Goal: Task Accomplishment & Management: Use online tool/utility

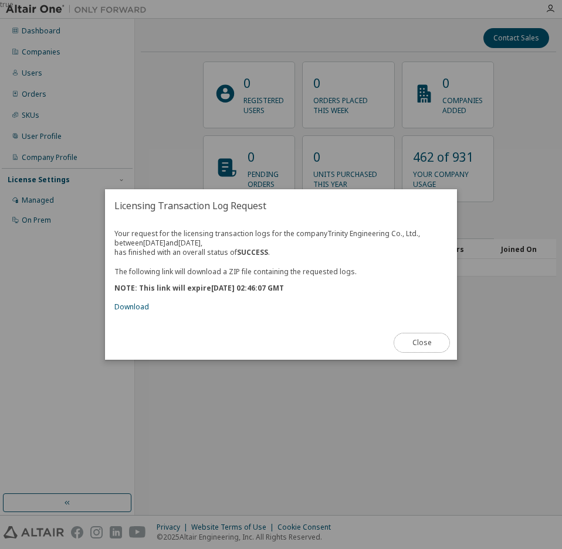
drag, startPoint x: 0, startPoint y: 0, endPoint x: 413, endPoint y: 346, distance: 538.9
click at [413, 346] on button "Close" at bounding box center [421, 343] width 56 height 20
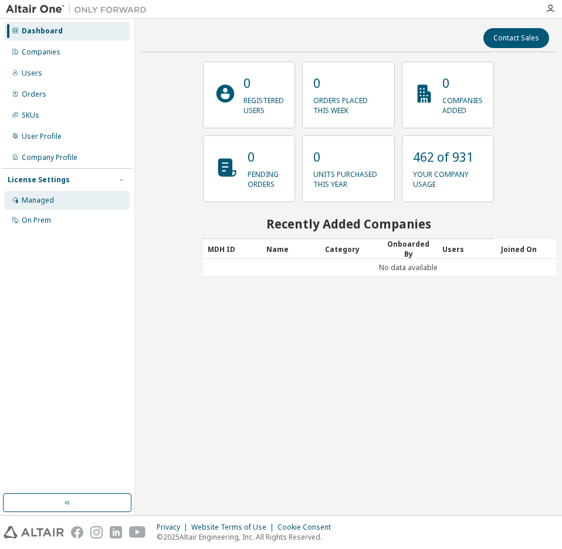
click at [38, 198] on div "Managed" at bounding box center [38, 200] width 32 height 9
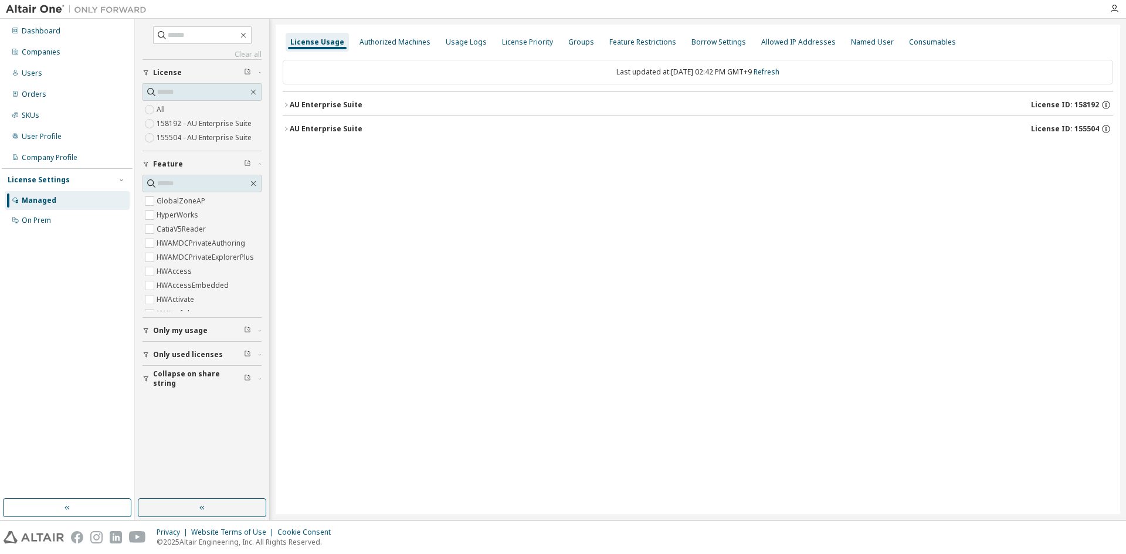
click at [497, 261] on div "License Usage Authorized Machines Usage Logs License Priority Groups Feature Re…" at bounding box center [698, 269] width 844 height 489
click at [194, 33] on input "text" at bounding box center [203, 35] width 70 height 12
type input "*"
type input "*******"
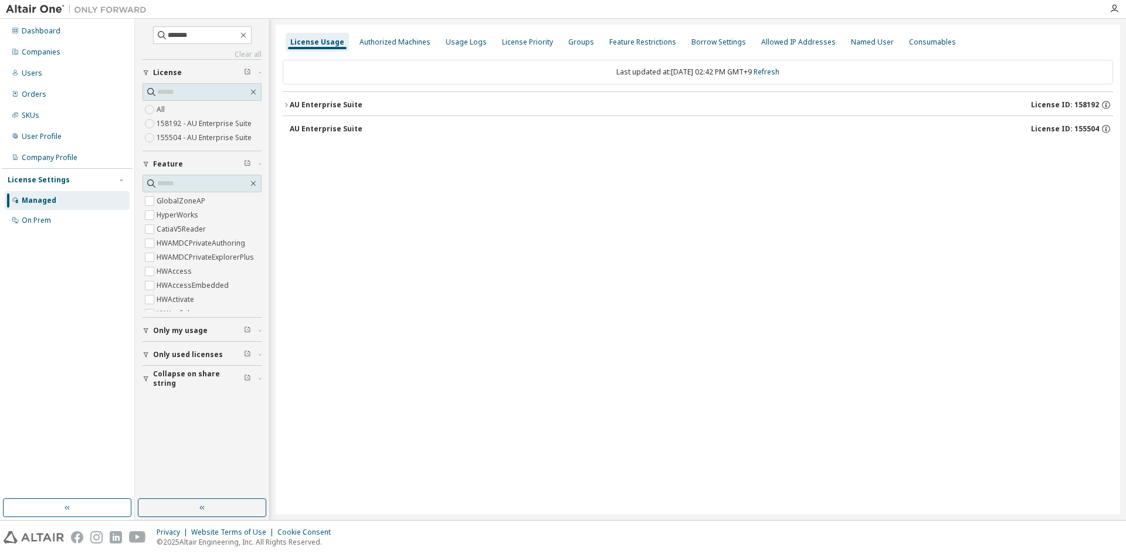
click at [285, 103] on icon "button" at bounding box center [286, 104] width 7 height 7
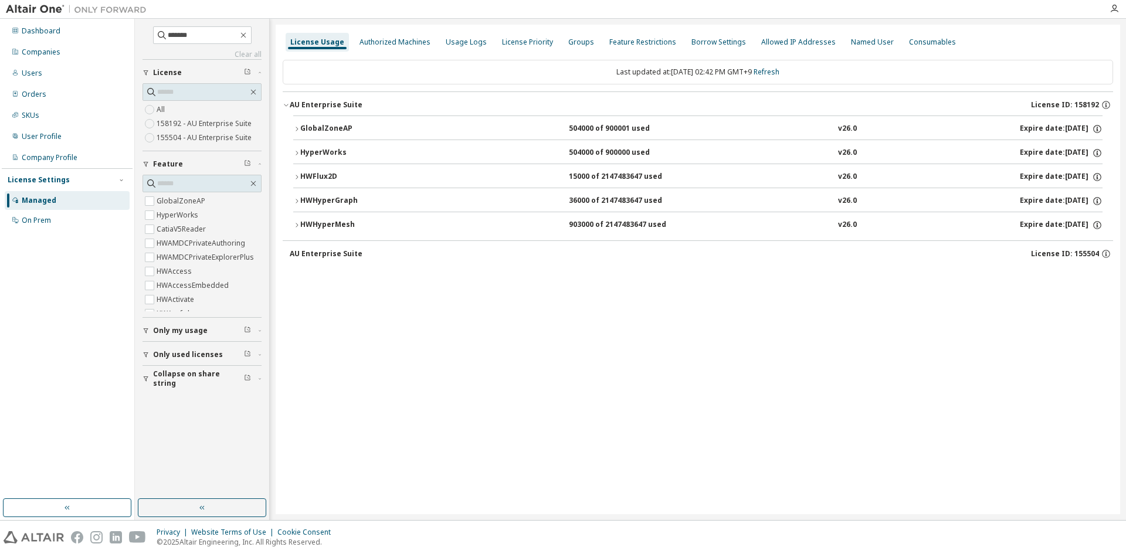
click at [297, 177] on icon "button" at bounding box center [296, 177] width 7 height 7
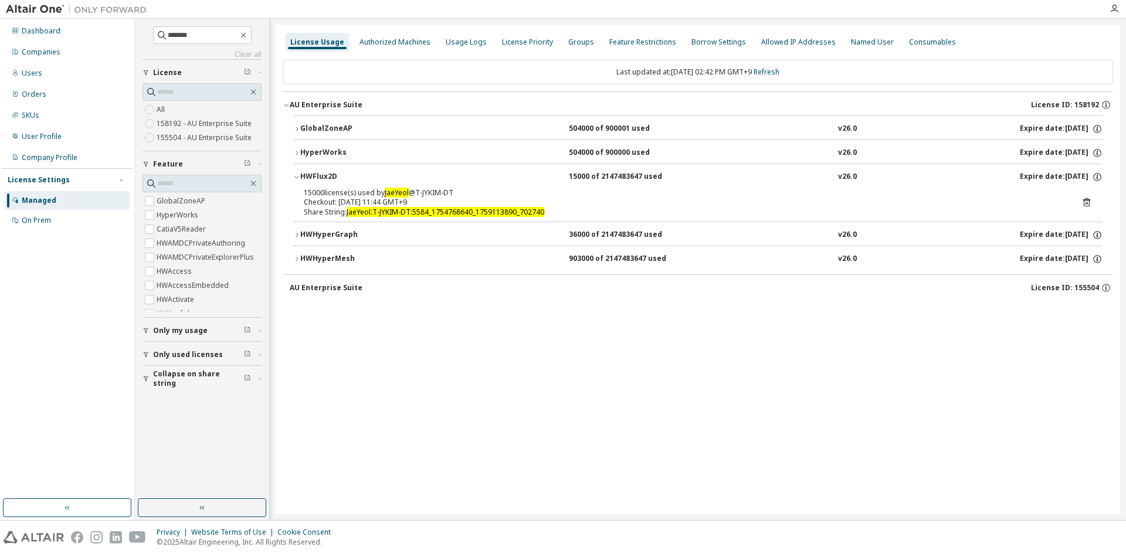
click at [297, 177] on icon "button" at bounding box center [296, 177] width 7 height 7
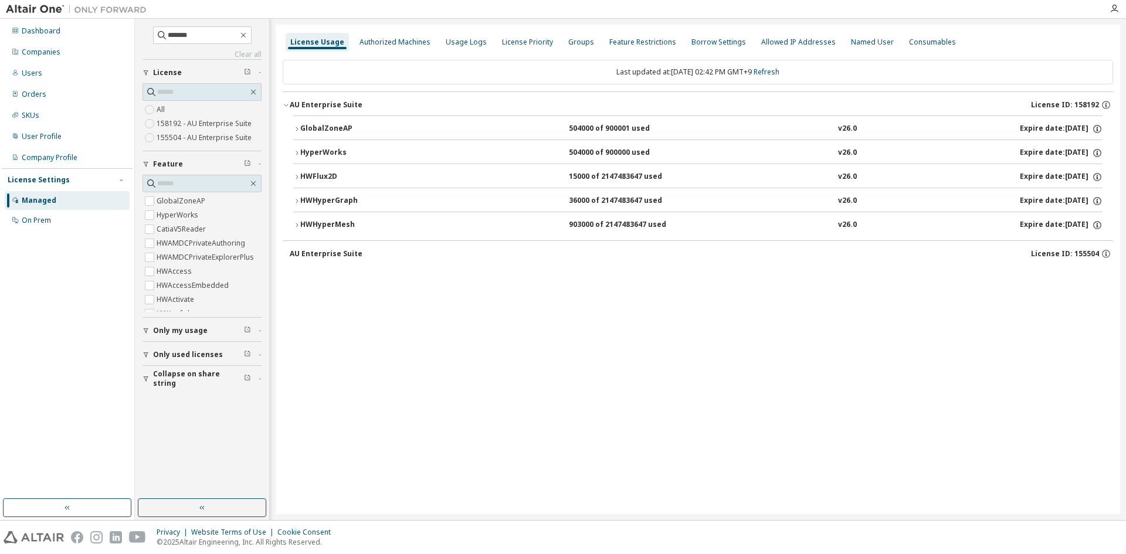
click at [295, 163] on button "HyperWorks 504000 of 900000 used v26.0 Expire date: 2026-01-01" at bounding box center [697, 153] width 809 height 26
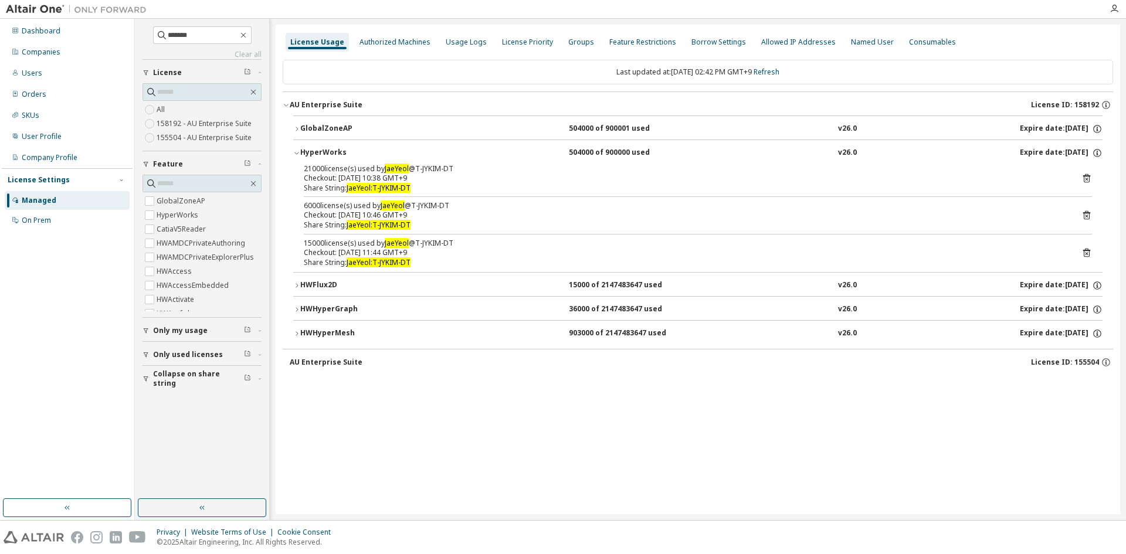
click at [296, 152] on icon "button" at bounding box center [296, 152] width 7 height 7
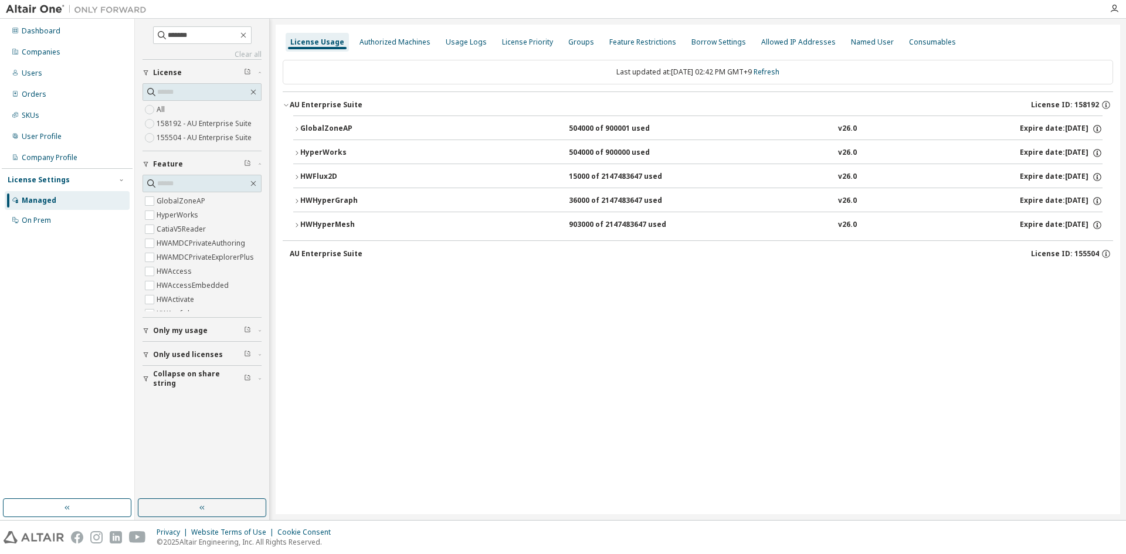
click at [472, 341] on div "License Usage Authorized Machines Usage Logs License Priority Groups Feature Re…" at bounding box center [698, 269] width 844 height 489
click at [294, 175] on icon "button" at bounding box center [296, 177] width 7 height 7
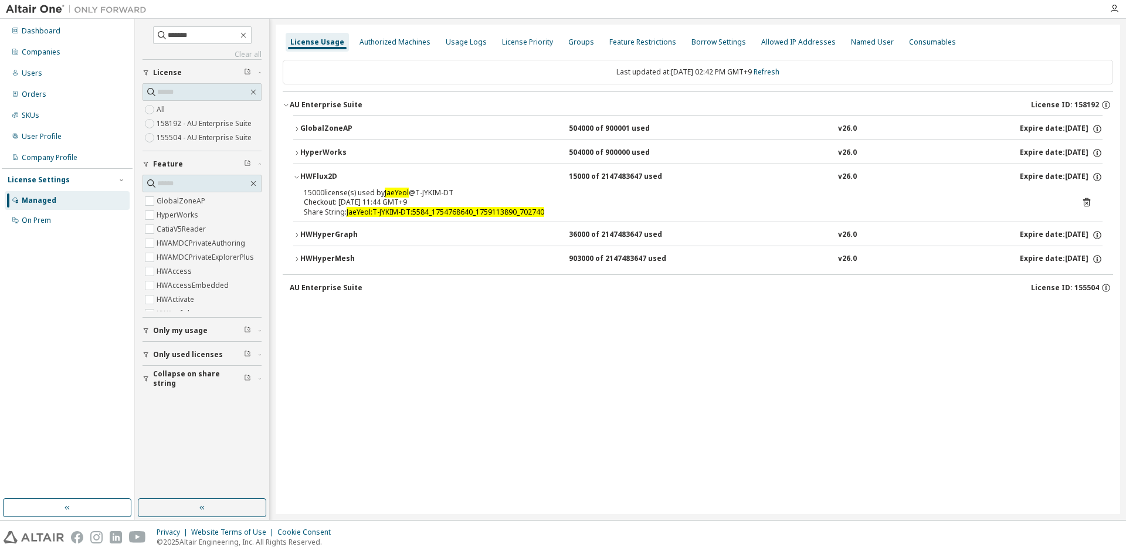
click at [291, 153] on div "GlobalZoneAP 504000 of 900001 used v26.0 Expire date: 2026-01-01 HyperWorks 504…" at bounding box center [698, 194] width 830 height 159
click at [296, 151] on icon "button" at bounding box center [296, 153] width 2 height 4
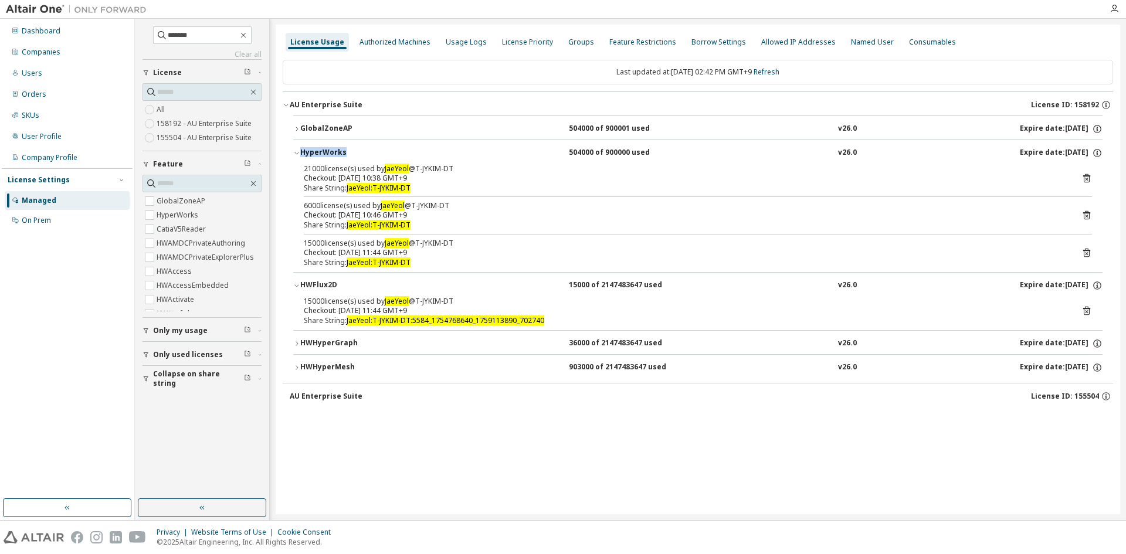
click at [296, 151] on icon "button" at bounding box center [296, 152] width 7 height 7
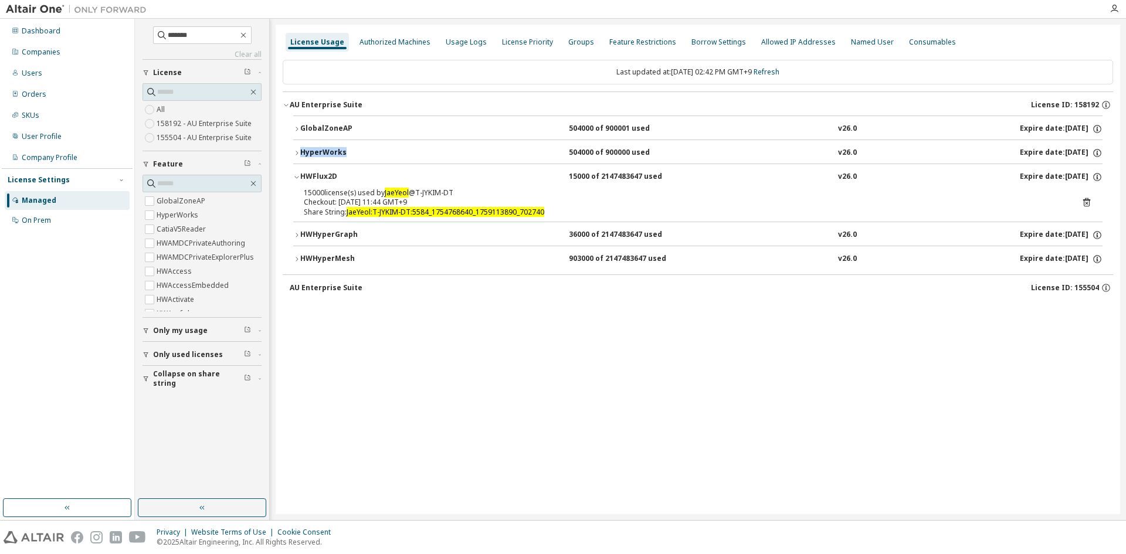
click at [259, 379] on icon "button" at bounding box center [260, 378] width 2 height 1
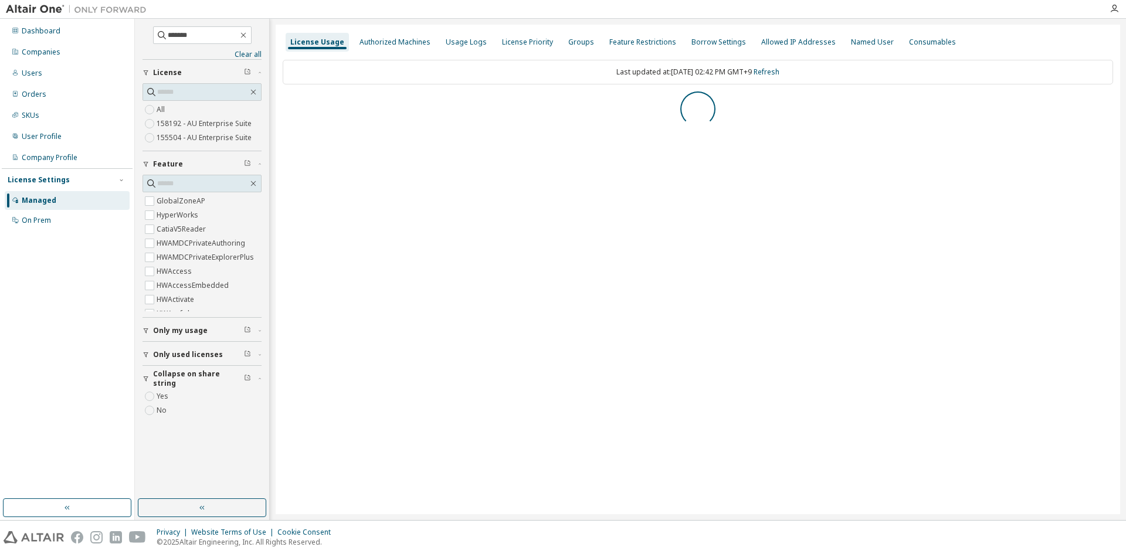
click at [259, 352] on span "button" at bounding box center [260, 354] width 4 height 7
click at [508, 392] on div "License Usage Authorized Machines Usage Logs License Priority Groups Feature Re…" at bounding box center [698, 269] width 844 height 489
click at [147, 355] on icon "button" at bounding box center [145, 354] width 7 height 7
click at [148, 369] on button "Collapse on share string" at bounding box center [201, 379] width 119 height 26
click at [454, 152] on div "License Usage Authorized Machines Usage Logs License Priority Groups Feature Re…" at bounding box center [698, 269] width 844 height 489
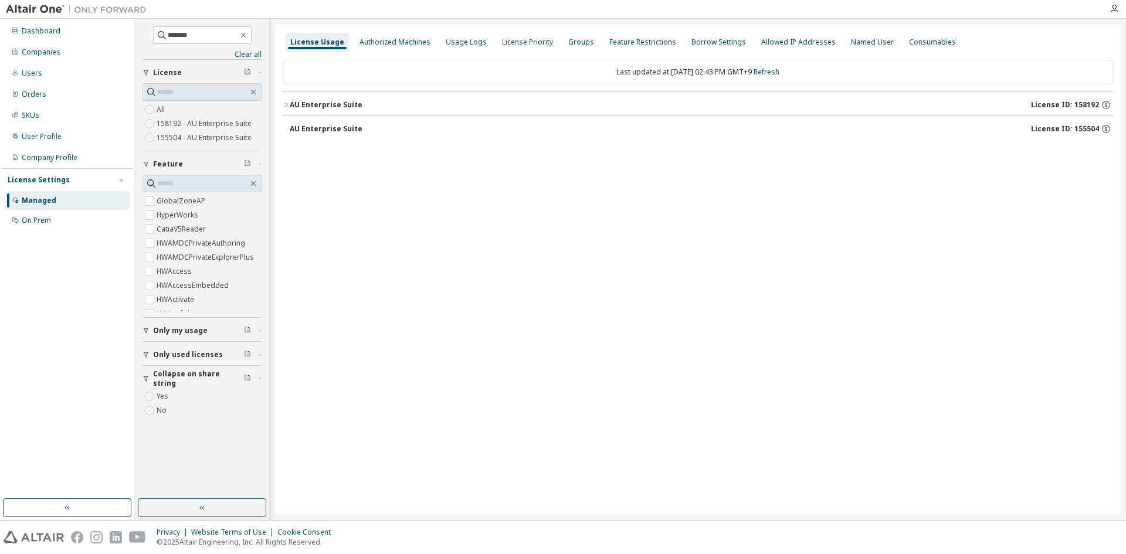
click at [285, 103] on icon "button" at bounding box center [286, 104] width 7 height 7
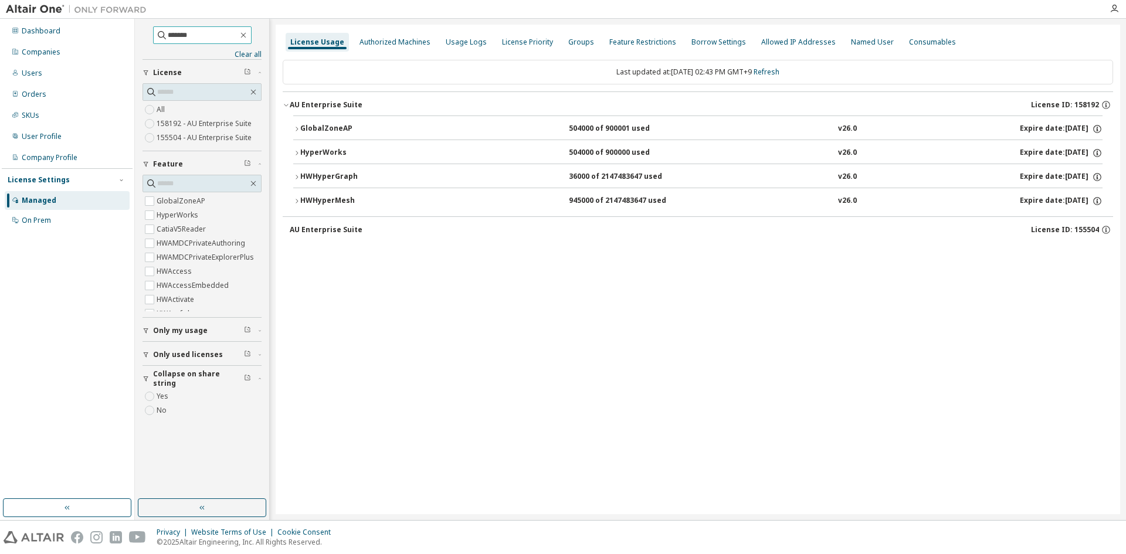
click at [237, 35] on input "*******" at bounding box center [203, 35] width 70 height 12
click at [298, 154] on icon "button" at bounding box center [296, 152] width 7 height 7
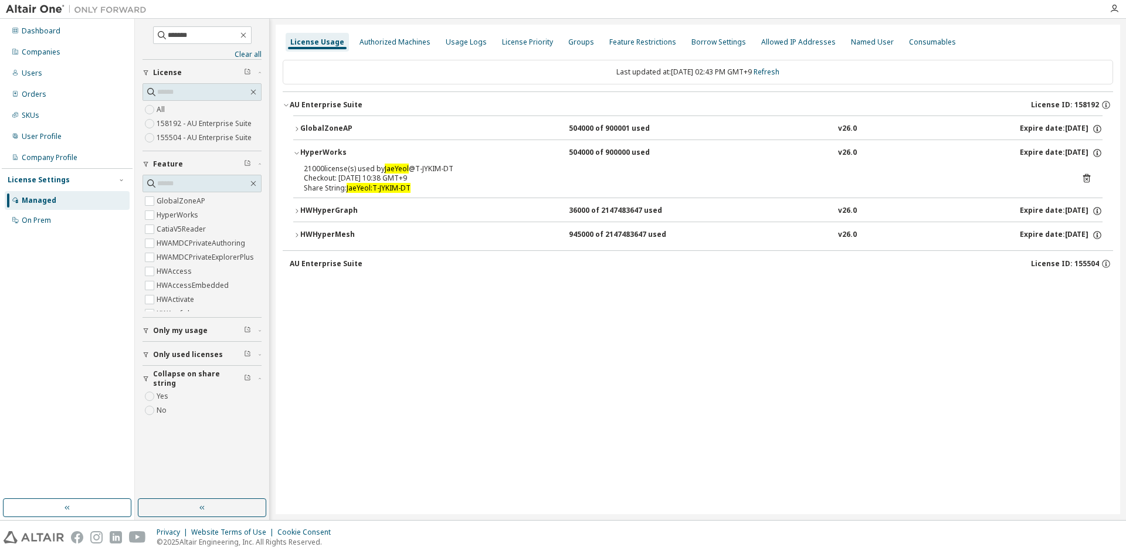
click at [295, 152] on icon "button" at bounding box center [296, 152] width 7 height 7
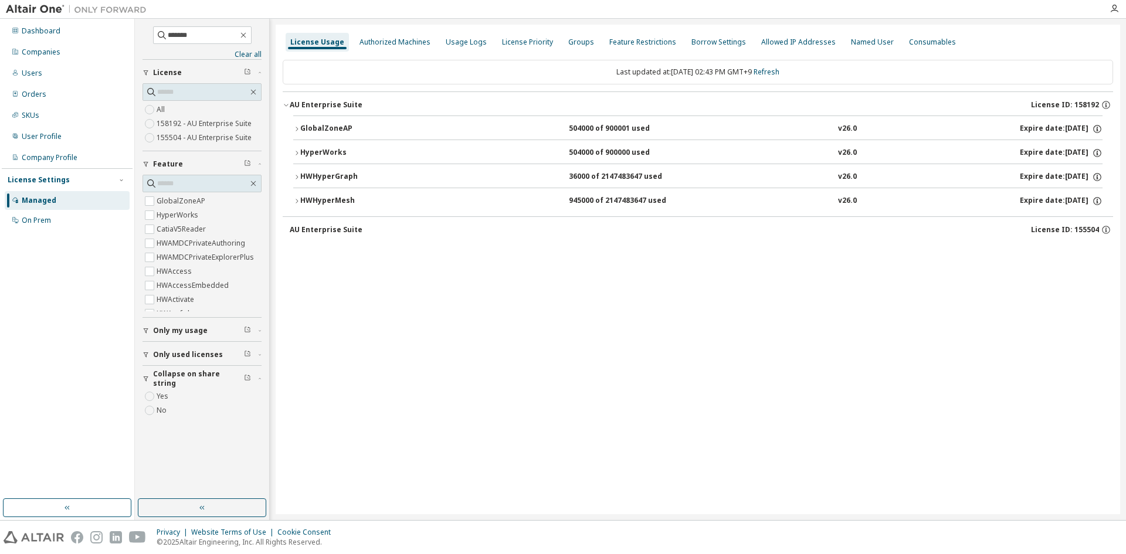
click at [295, 178] on icon "button" at bounding box center [296, 177] width 7 height 7
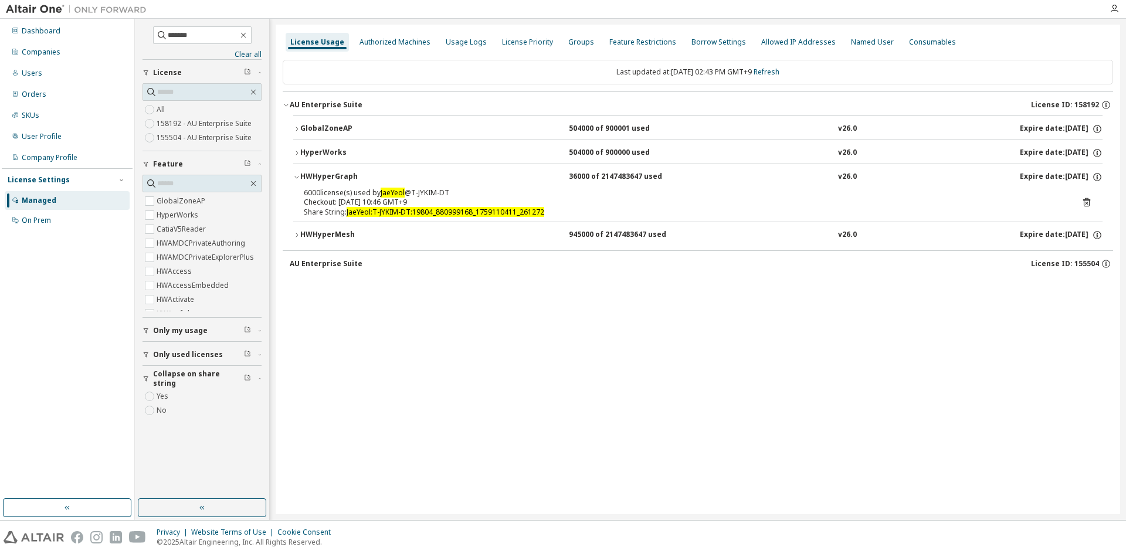
click at [295, 178] on icon "button" at bounding box center [296, 177] width 7 height 7
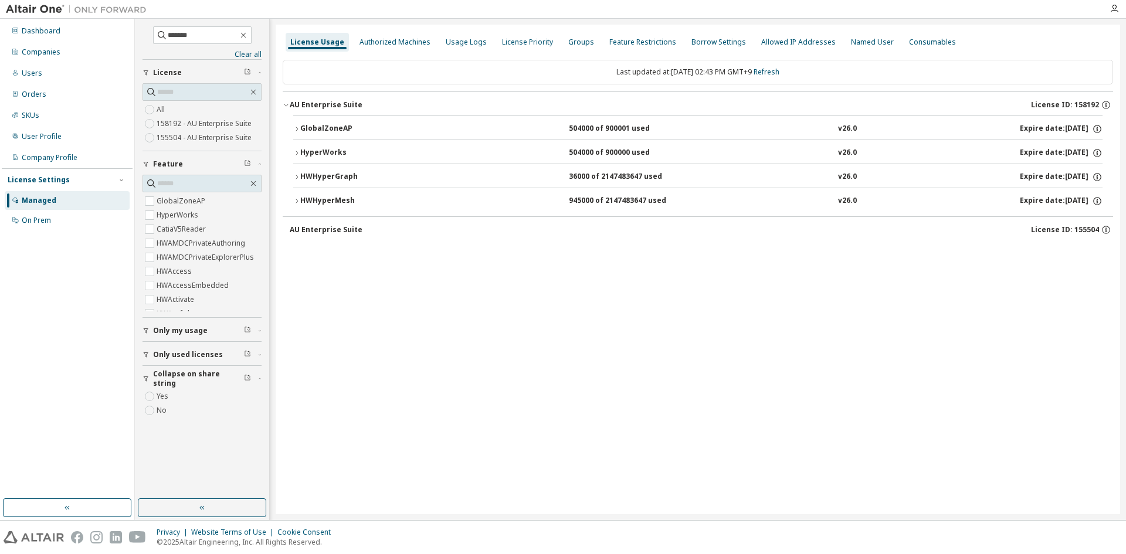
click at [295, 178] on icon "button" at bounding box center [296, 177] width 7 height 7
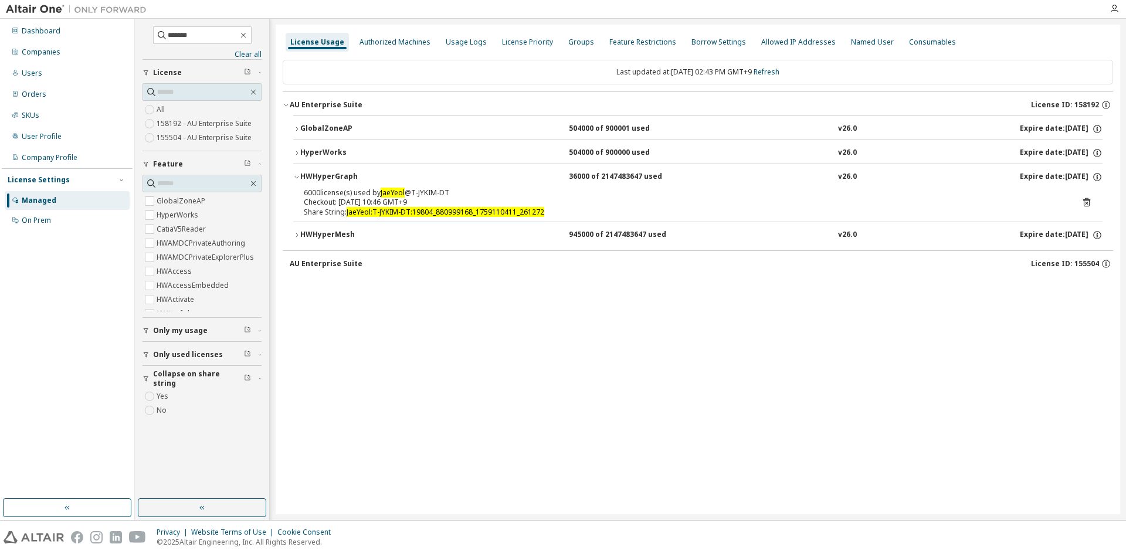
click at [295, 178] on icon "button" at bounding box center [296, 177] width 7 height 7
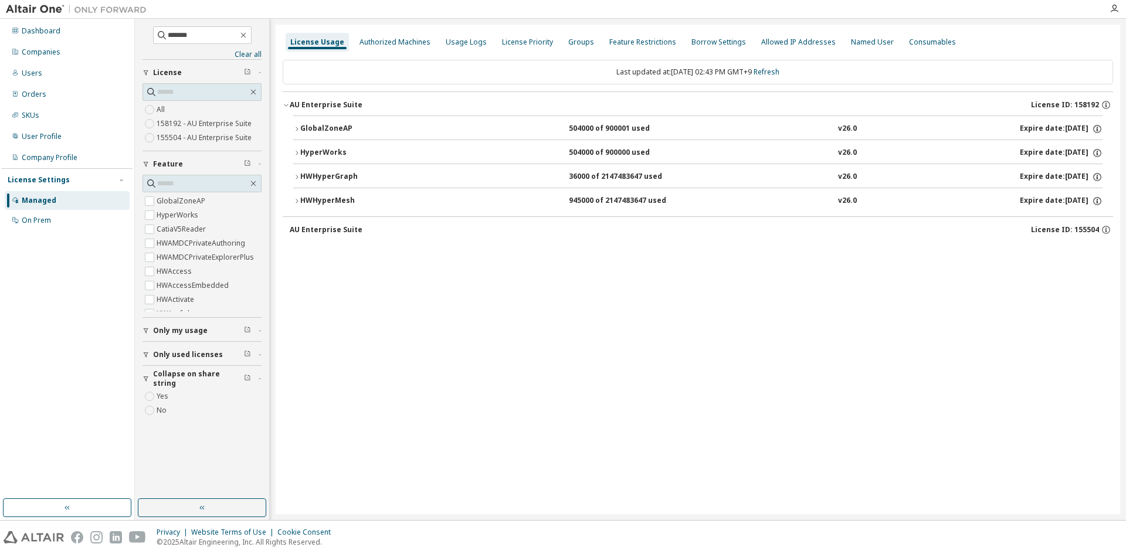
click at [296, 198] on icon "button" at bounding box center [296, 201] width 7 height 7
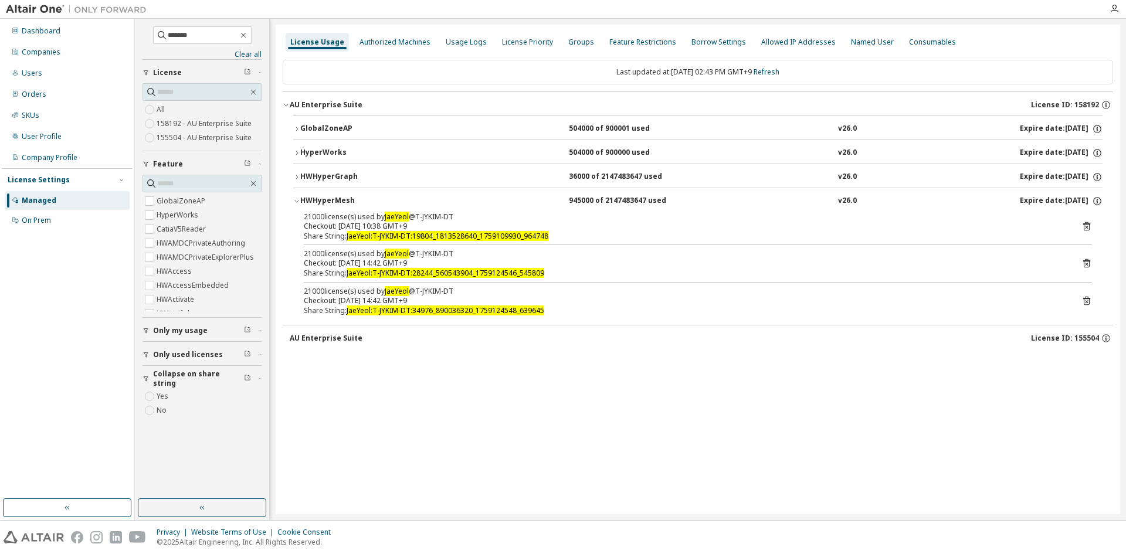
click at [296, 198] on icon "button" at bounding box center [296, 201] width 7 height 7
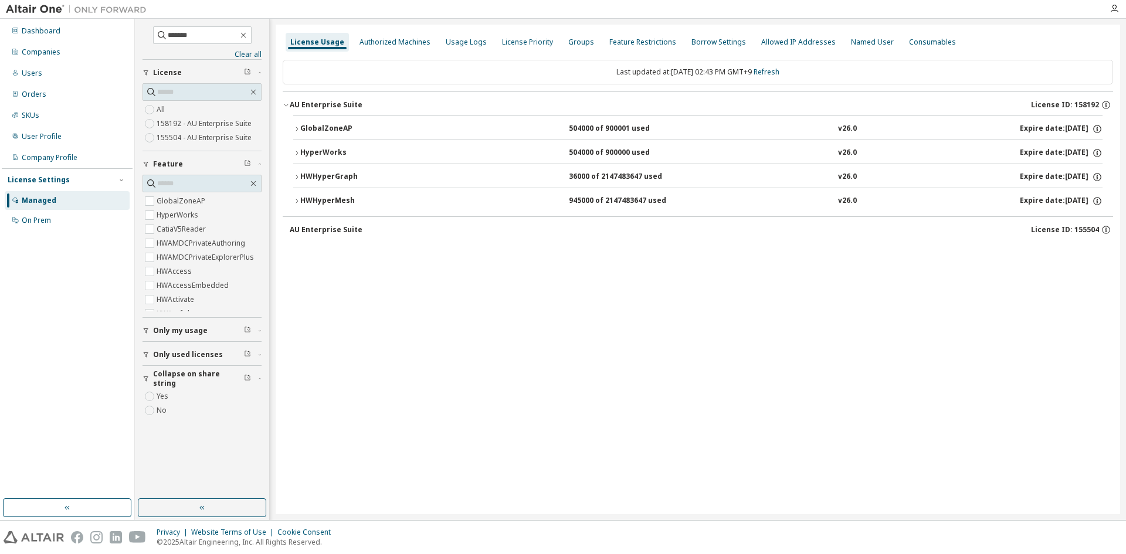
click at [295, 175] on icon "button" at bounding box center [296, 177] width 7 height 7
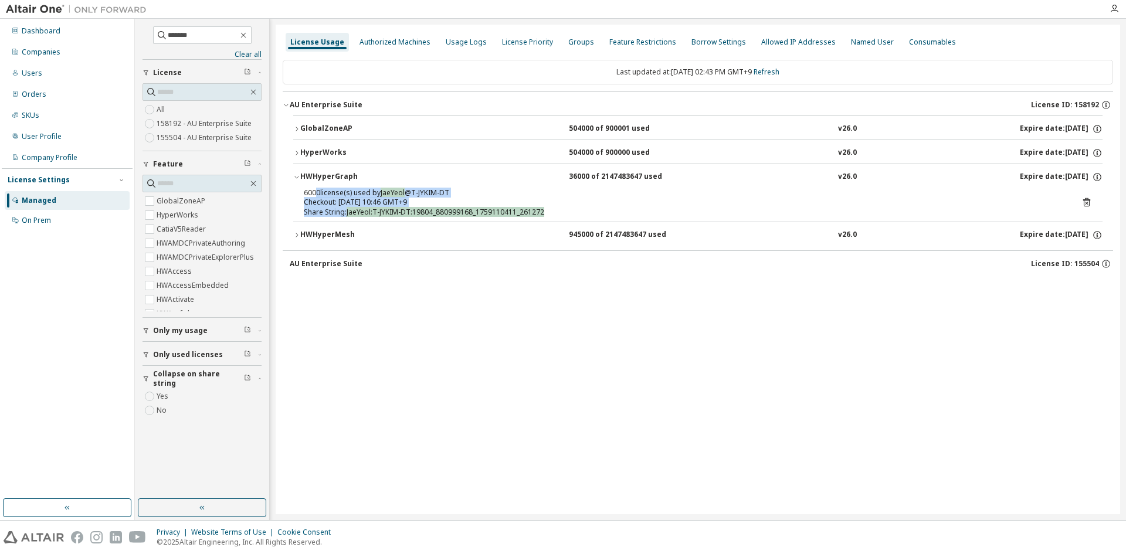
drag, startPoint x: 328, startPoint y: 192, endPoint x: 567, endPoint y: 209, distance: 240.3
click at [561, 209] on div "6000 license(s) used by JaeYeol @ T-JYKIM-DT Checkout: 2025-09-29 10:46 GMT+9 S…" at bounding box center [684, 202] width 760 height 29
click at [561, 209] on p "Share String: JaeYeol:T-JYKIM-DT:19804_880999168_1759110411_261272" at bounding box center [684, 212] width 760 height 10
drag, startPoint x: 595, startPoint y: 213, endPoint x: 295, endPoint y: 192, distance: 300.9
click at [295, 192] on div "6000 license(s) used by JaeYeol @ T-JYKIM-DT Checkout: 2025-09-29 10:46 GMT+9 S…" at bounding box center [697, 205] width 809 height 34
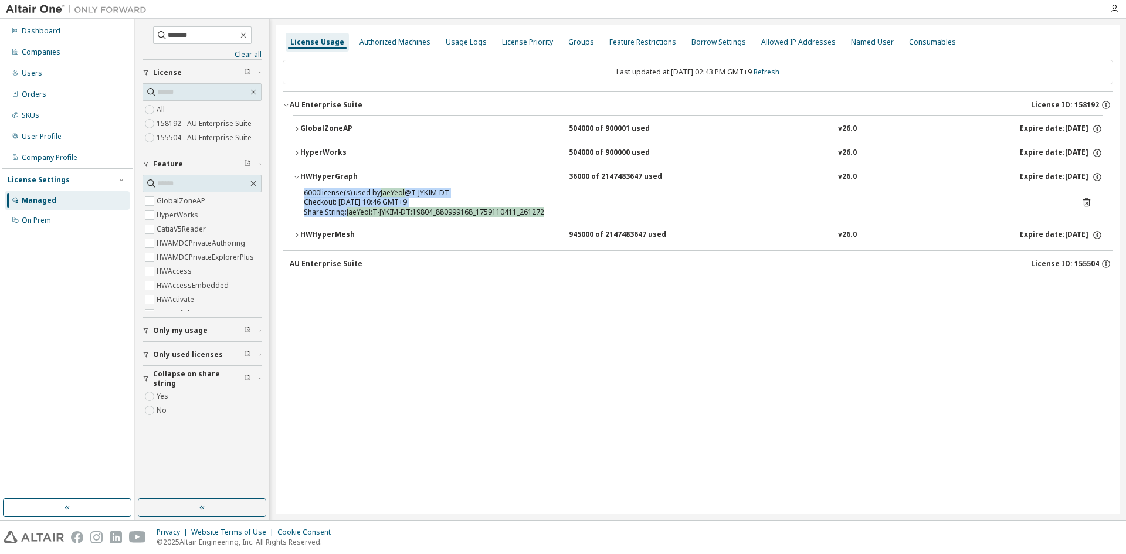
click at [317, 192] on p "6000 license(s) used by JaeYeol @ T-JYKIM-DT" at bounding box center [684, 193] width 760 height 10
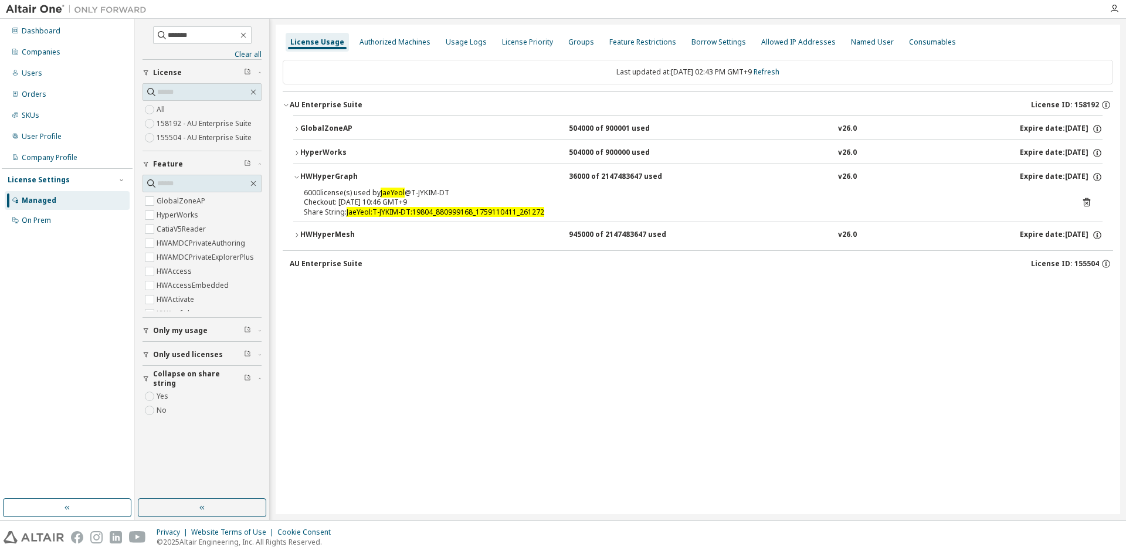
click at [295, 175] on icon "button" at bounding box center [296, 177] width 7 height 7
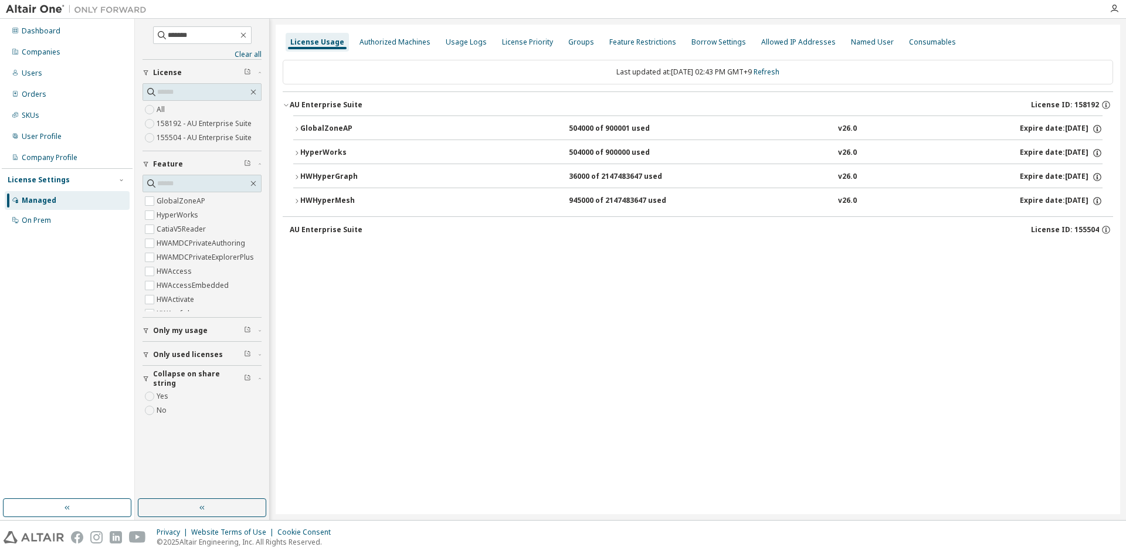
click at [294, 131] on icon "button" at bounding box center [296, 128] width 7 height 7
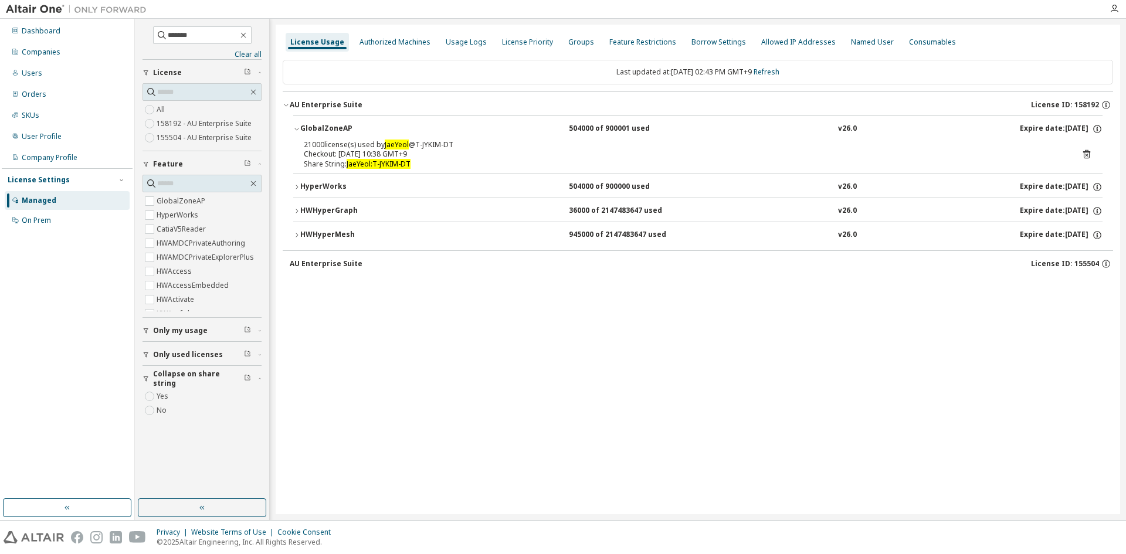
click at [293, 129] on icon "button" at bounding box center [296, 128] width 7 height 7
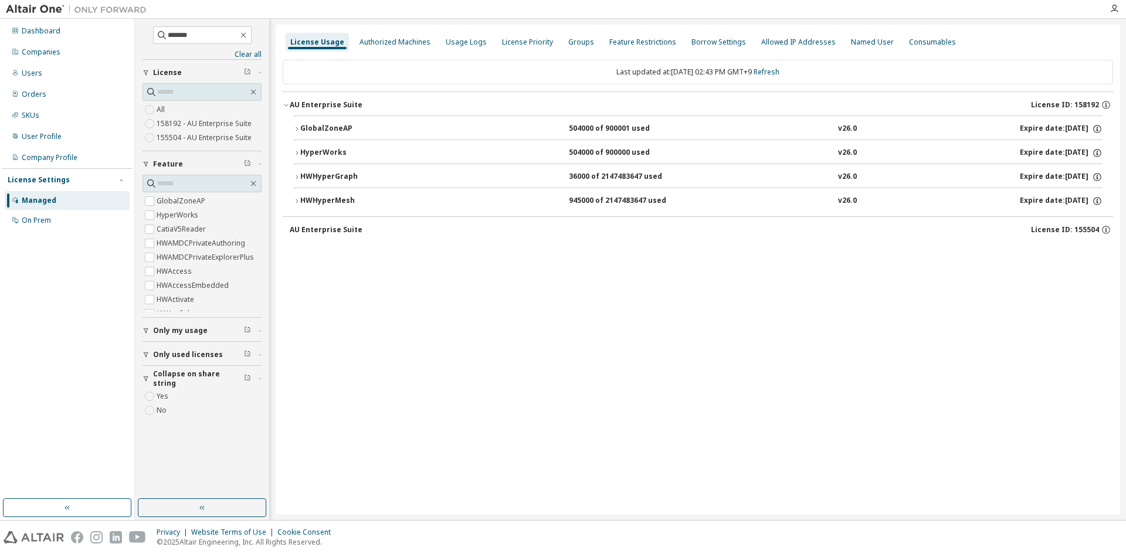
click at [293, 129] on icon "button" at bounding box center [296, 128] width 7 height 7
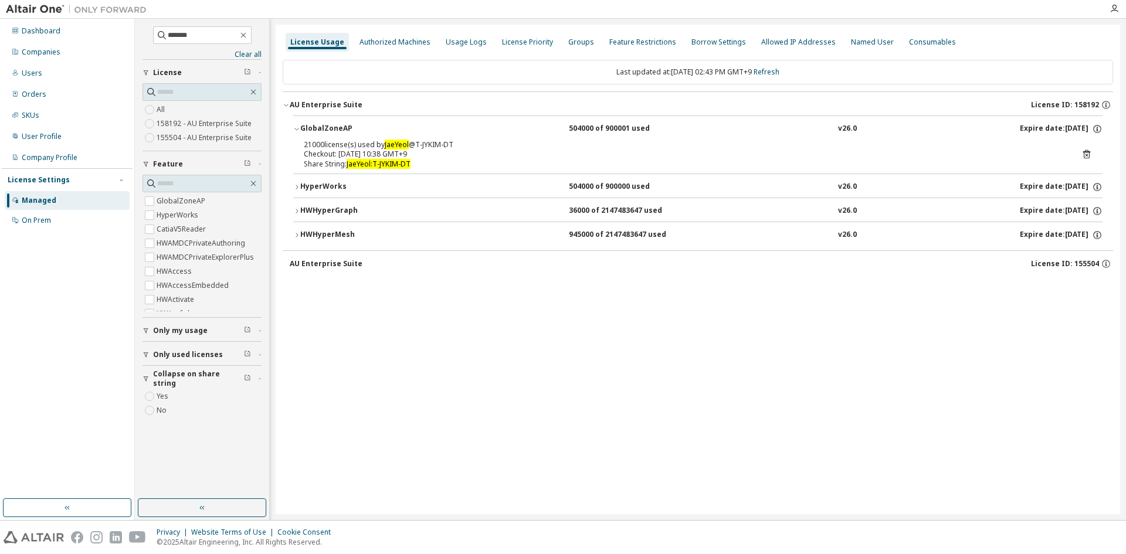
click at [293, 129] on icon "button" at bounding box center [296, 128] width 7 height 7
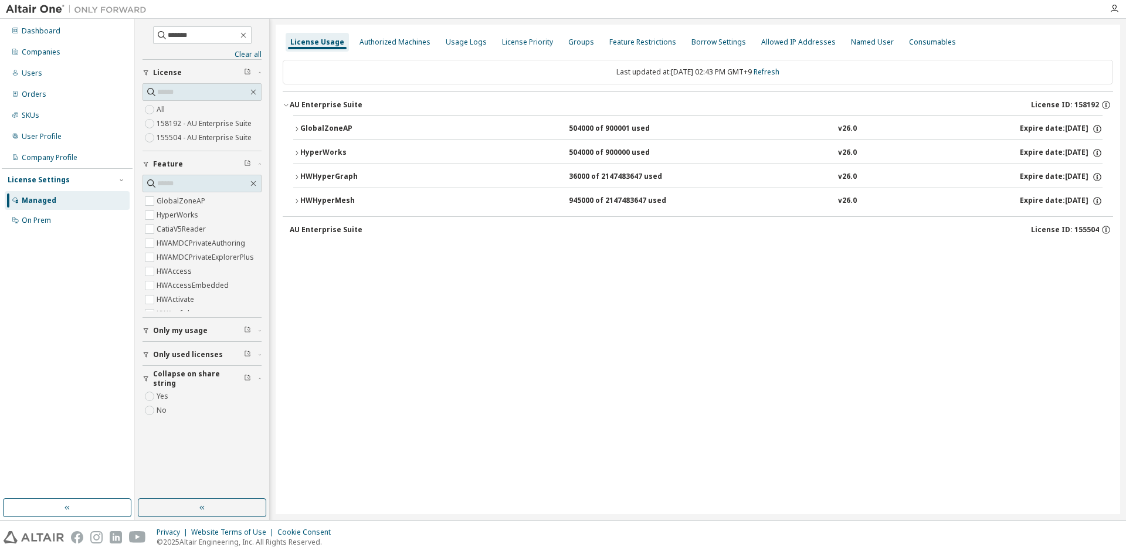
click at [294, 146] on button "HyperWorks 504000 of 900000 used v26.0 Expire date: 2026-01-01" at bounding box center [697, 153] width 809 height 26
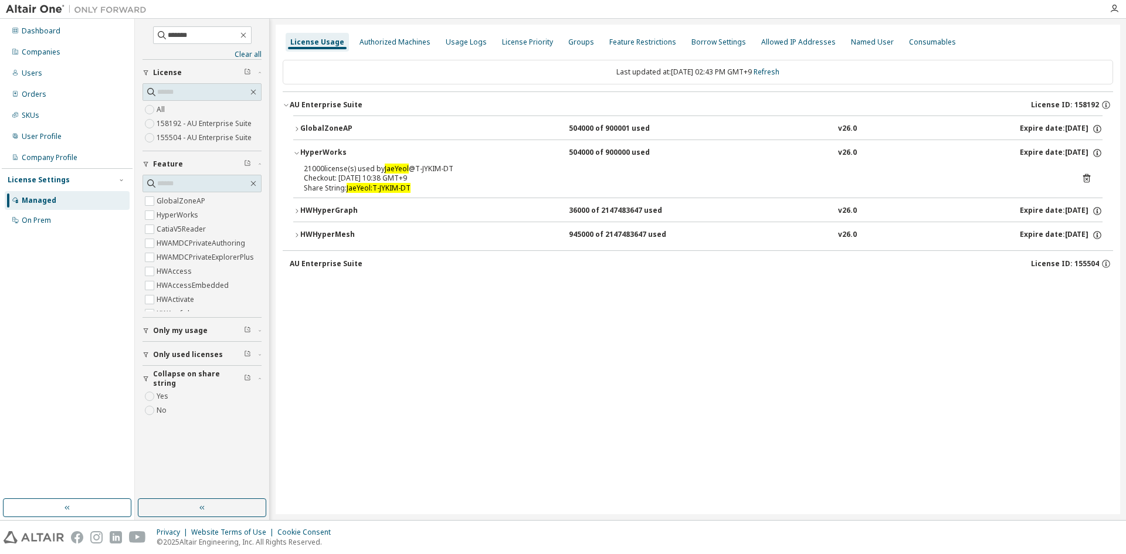
click at [295, 148] on button "HyperWorks 504000 of 900000 used v26.0 Expire date: 2026-01-01" at bounding box center [697, 153] width 809 height 26
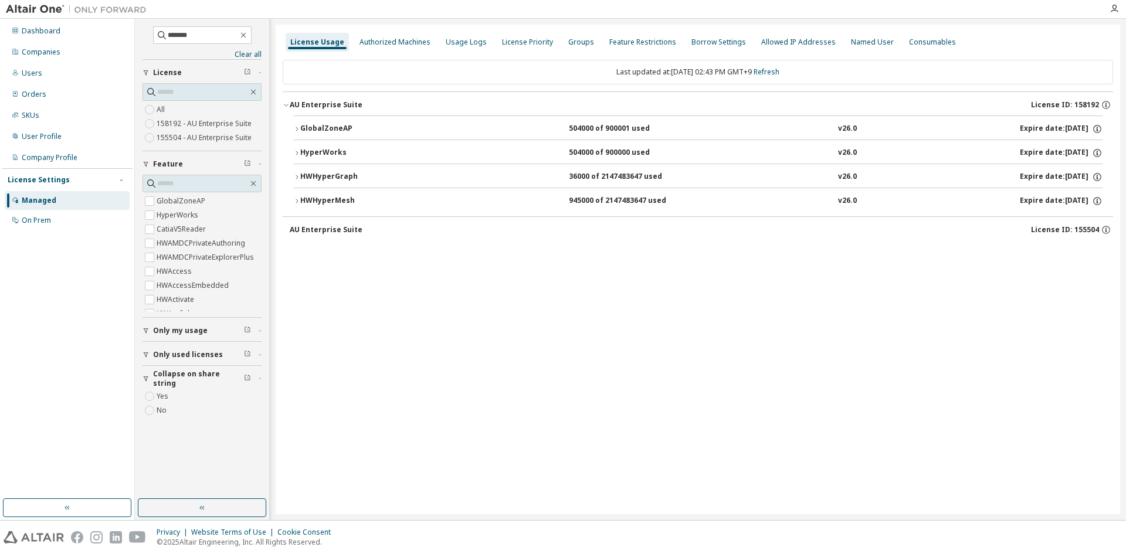
click at [295, 174] on icon "button" at bounding box center [296, 177] width 7 height 7
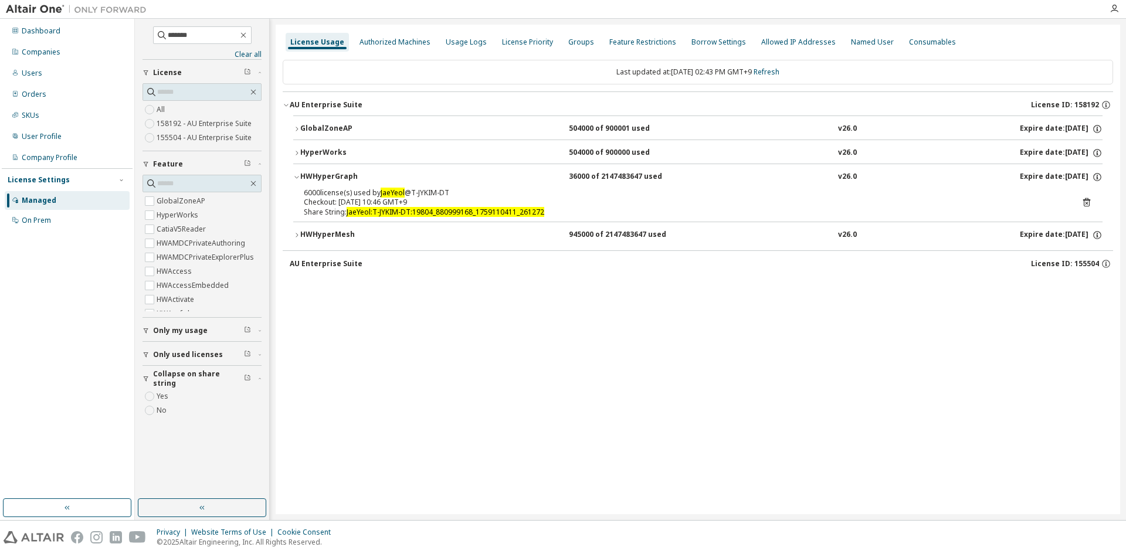
click at [295, 174] on icon "button" at bounding box center [296, 177] width 7 height 7
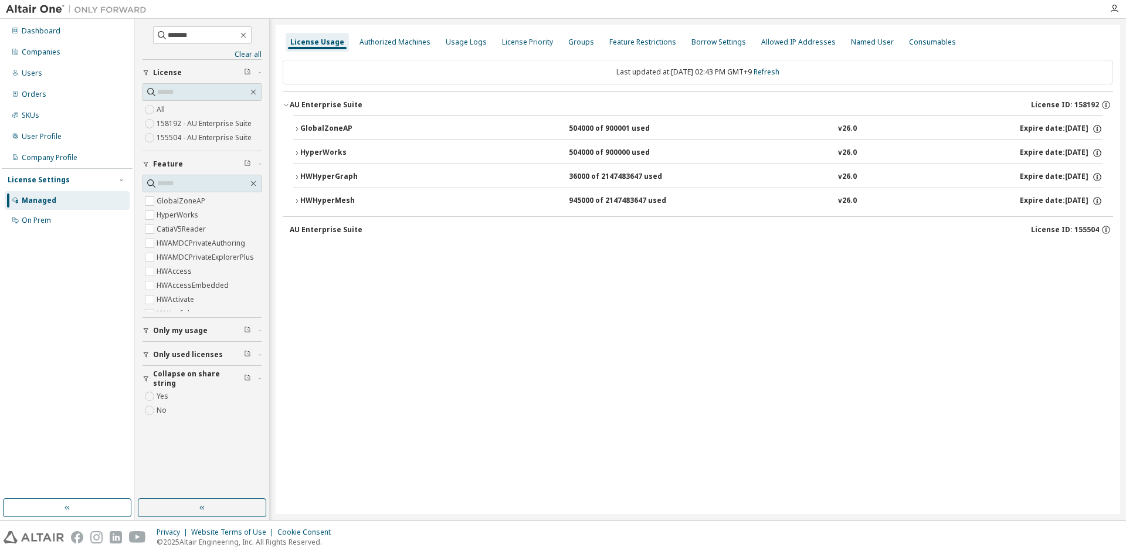
click at [296, 203] on icon "button" at bounding box center [296, 201] width 7 height 7
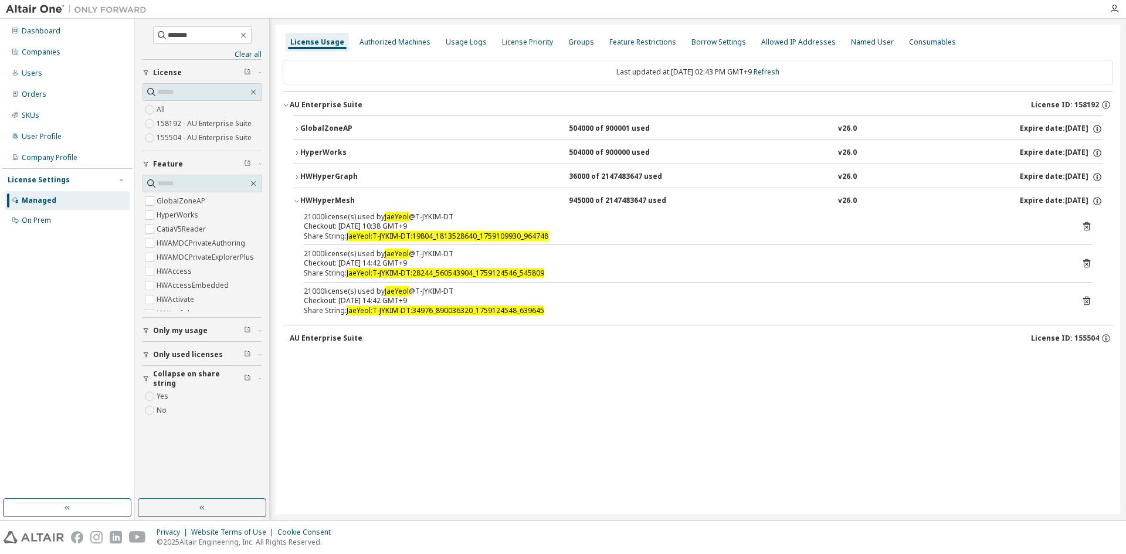
click at [296, 203] on icon "button" at bounding box center [296, 201] width 7 height 7
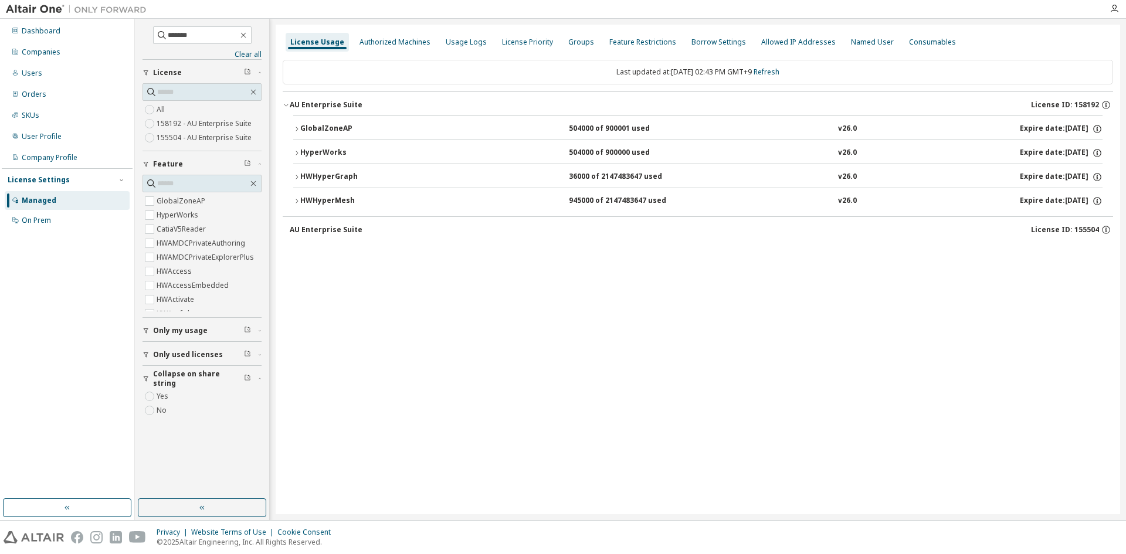
click at [295, 202] on icon "button" at bounding box center [296, 201] width 7 height 7
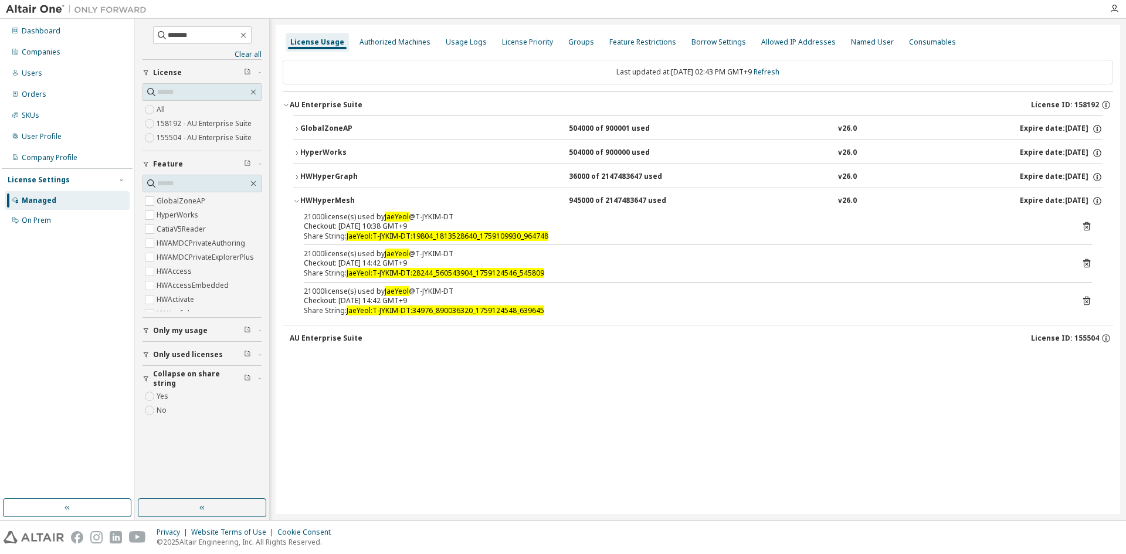
click at [192, 383] on button "Collapse on share string" at bounding box center [201, 379] width 119 height 26
click at [197, 351] on span "Only used licenses" at bounding box center [188, 354] width 70 height 9
click at [197, 352] on span "Only used licenses" at bounding box center [188, 354] width 70 height 9
click at [199, 328] on span "Only my usage" at bounding box center [180, 330] width 55 height 9
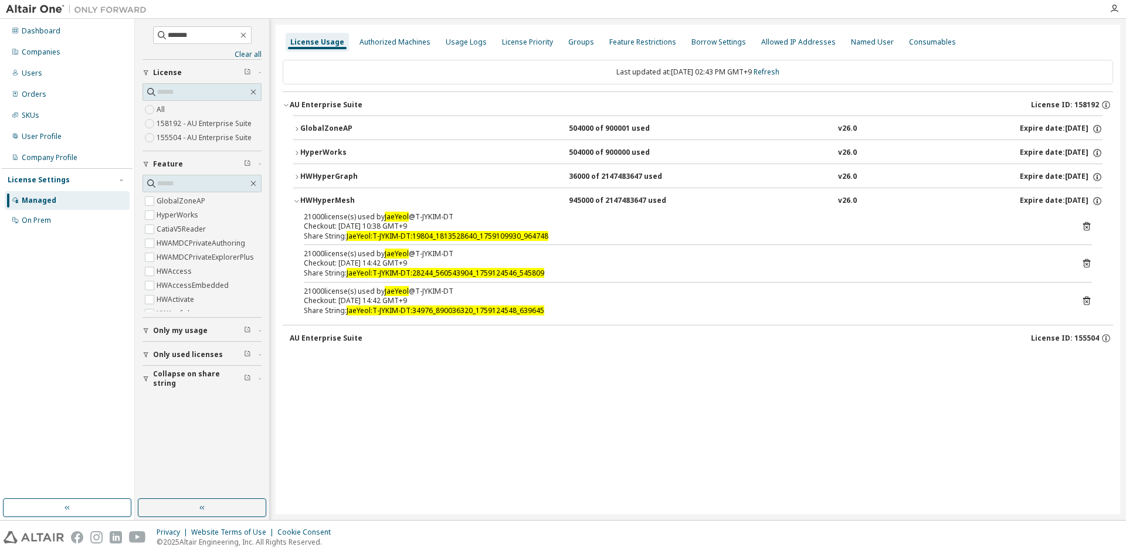
click at [327, 200] on div "HWHyperMesh" at bounding box center [353, 201] width 106 height 11
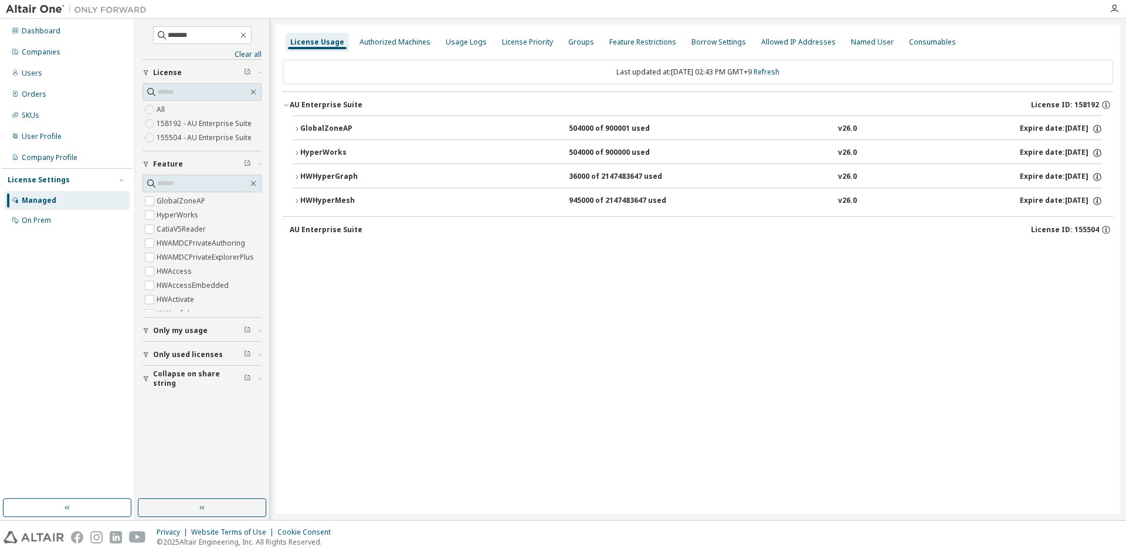
click at [338, 121] on button "GlobalZoneAP 504000 of 900001 used v26.0 Expire date: 2026-01-01" at bounding box center [697, 129] width 809 height 26
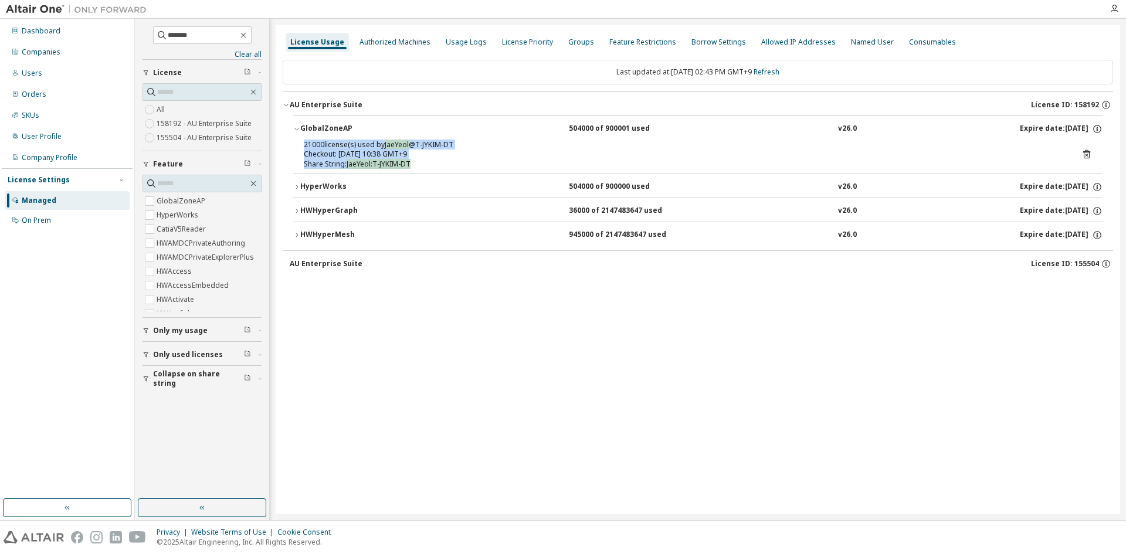
drag, startPoint x: 292, startPoint y: 142, endPoint x: 430, endPoint y: 168, distance: 140.2
click at [430, 168] on div "GlobalZoneAP 504000 of 900001 used v26.0 Expire date: 2026-01-01 21000 license(…" at bounding box center [698, 182] width 830 height 135
click at [430, 168] on p "Share String: JaeYeol:T-JYKIM-DT" at bounding box center [684, 164] width 760 height 10
drag, startPoint x: 446, startPoint y: 164, endPoint x: 292, endPoint y: 147, distance: 155.2
click at [292, 147] on div "GlobalZoneAP 504000 of 900001 used v26.0 Expire date: 2026-01-01 21000 license(…" at bounding box center [698, 182] width 830 height 135
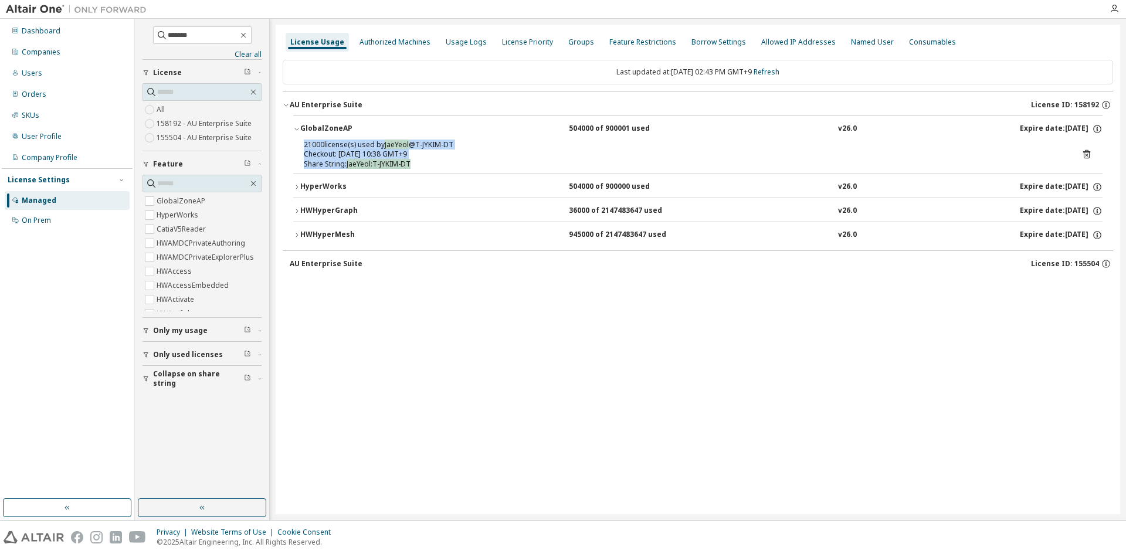
click at [292, 147] on div "GlobalZoneAP 504000 of 900001 used v26.0 Expire date: 2026-01-01 21000 license(…" at bounding box center [698, 182] width 830 height 135
click at [322, 188] on div "HyperWorks" at bounding box center [353, 187] width 106 height 11
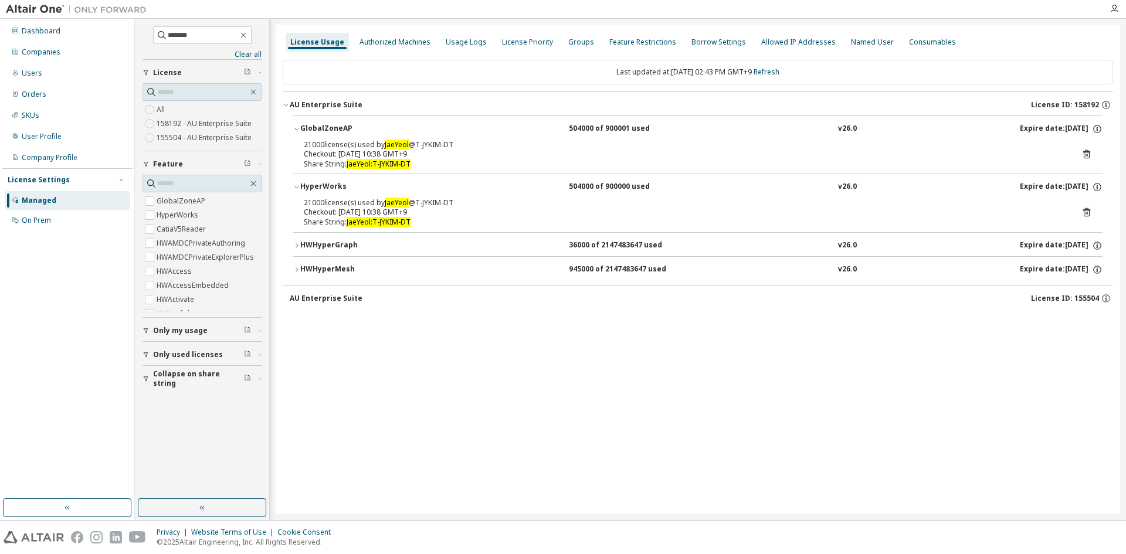
click at [337, 188] on div "HyperWorks" at bounding box center [353, 187] width 106 height 11
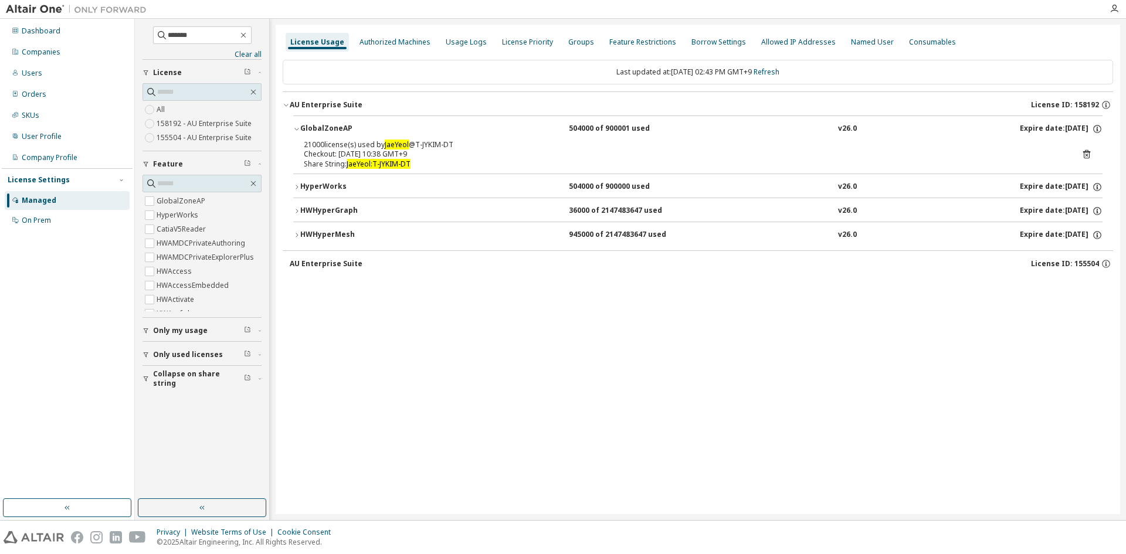
click at [339, 210] on div "HWHyperGraph" at bounding box center [353, 211] width 106 height 11
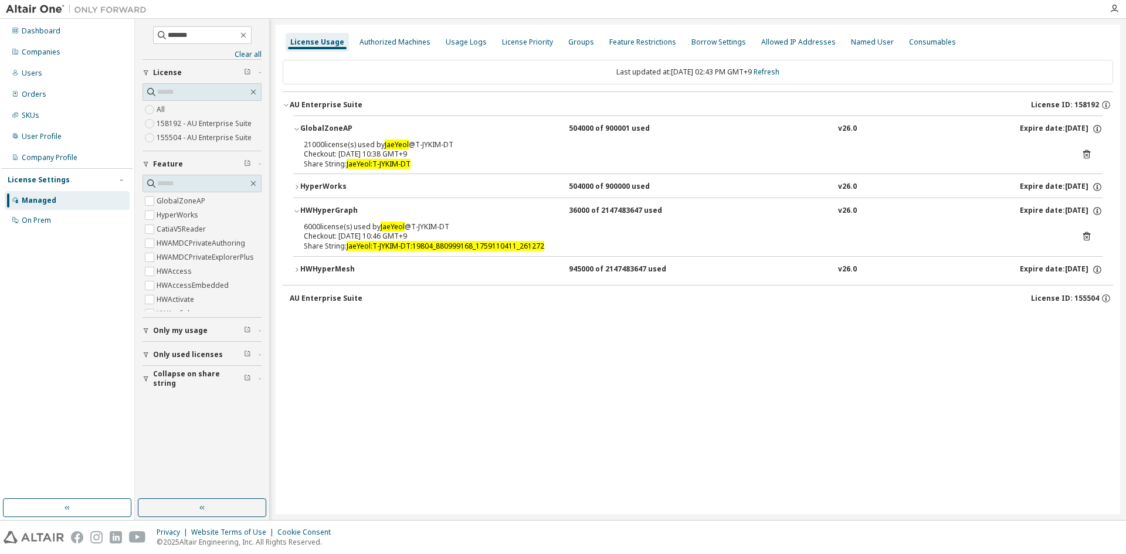
click at [356, 212] on div "HWHyperGraph" at bounding box center [353, 211] width 106 height 11
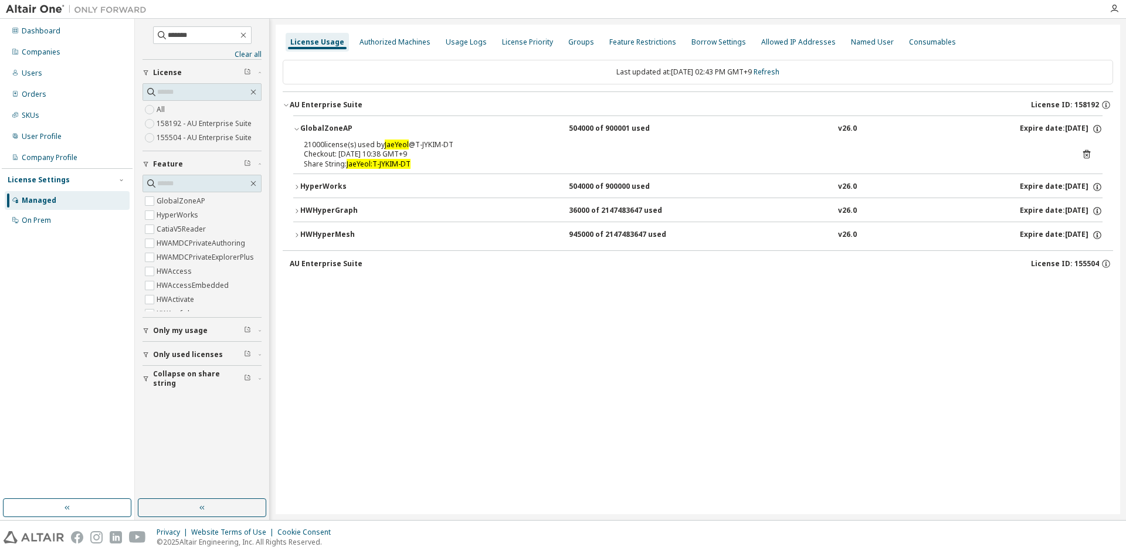
click at [314, 183] on div "HyperWorks" at bounding box center [353, 187] width 106 height 11
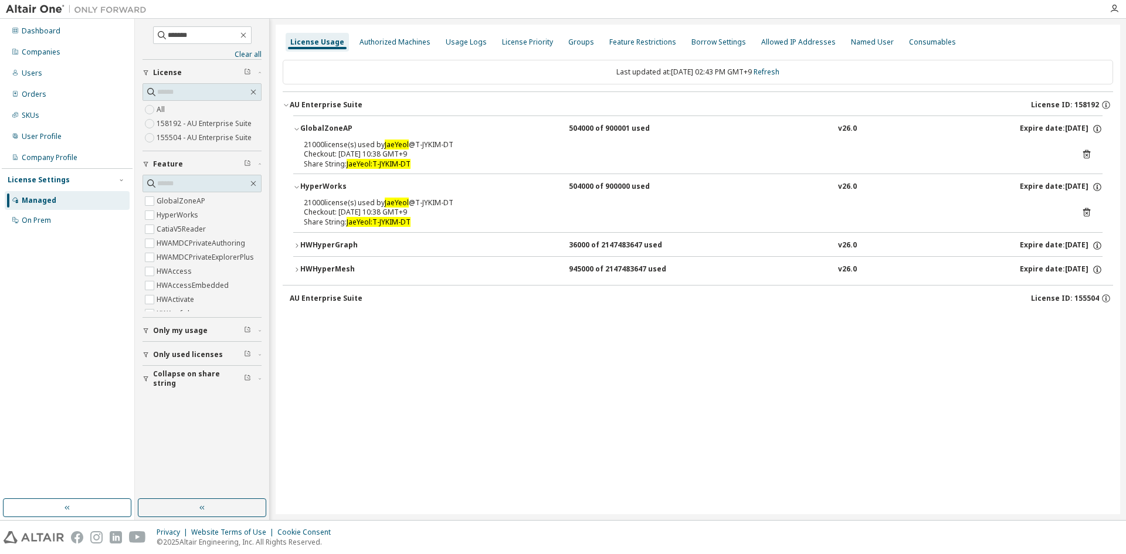
click at [332, 184] on div "HyperWorks" at bounding box center [353, 187] width 106 height 11
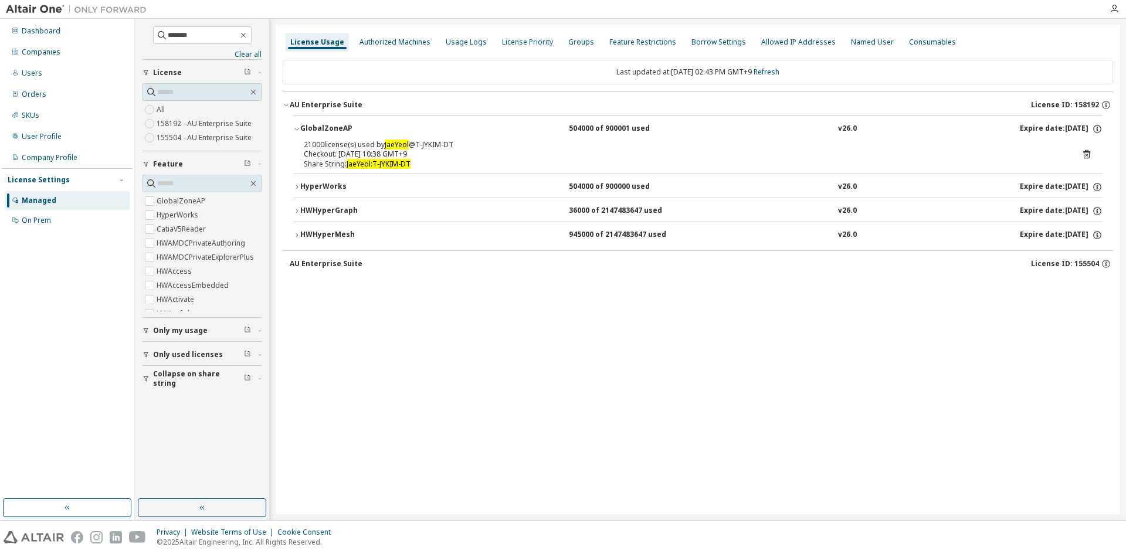
click at [321, 124] on div "GlobalZoneAP" at bounding box center [353, 129] width 106 height 11
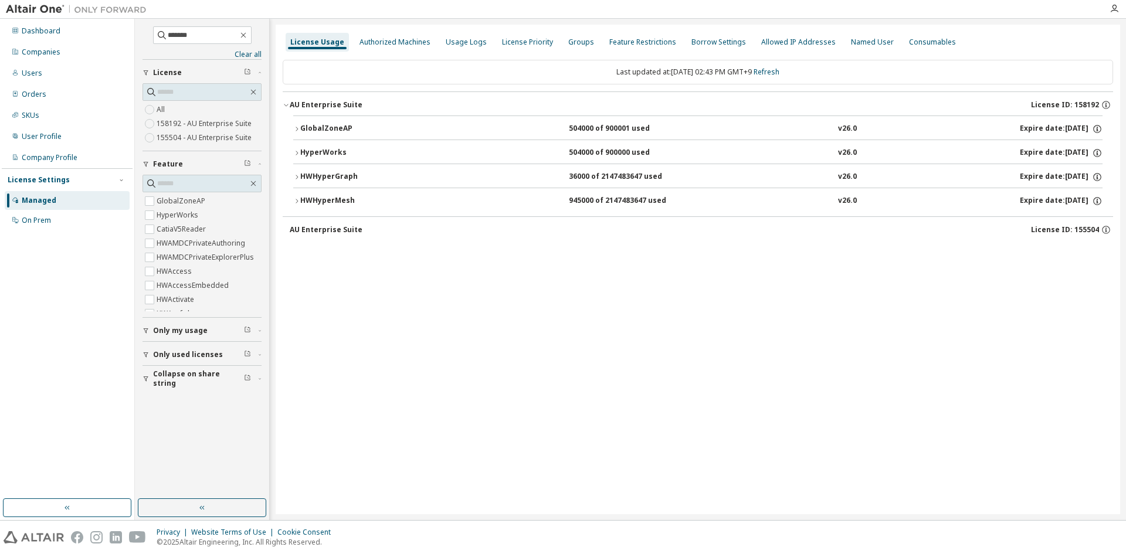
click at [327, 128] on div "GlobalZoneAP" at bounding box center [353, 129] width 106 height 11
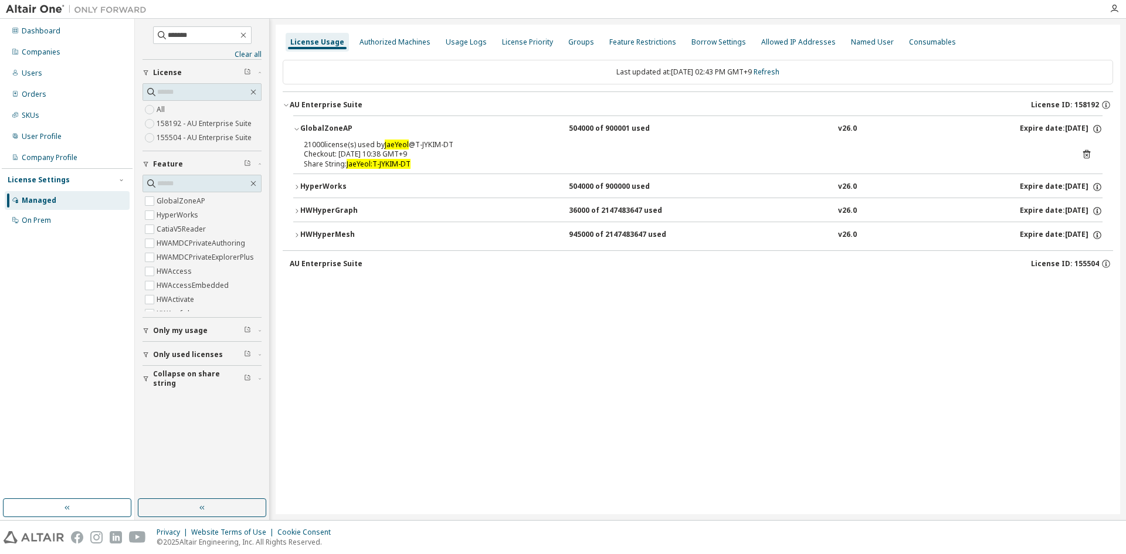
drag, startPoint x: 378, startPoint y: 152, endPoint x: 427, endPoint y: 152, distance: 49.2
click at [427, 152] on div "Checkout: 2025-09-29 10:38 GMT+9" at bounding box center [684, 153] width 760 height 9
click at [561, 361] on div "License Usage Authorized Machines Usage Logs License Priority Groups Feature Re…" at bounding box center [698, 269] width 844 height 489
drag, startPoint x: 377, startPoint y: 152, endPoint x: 494, endPoint y: 157, distance: 116.8
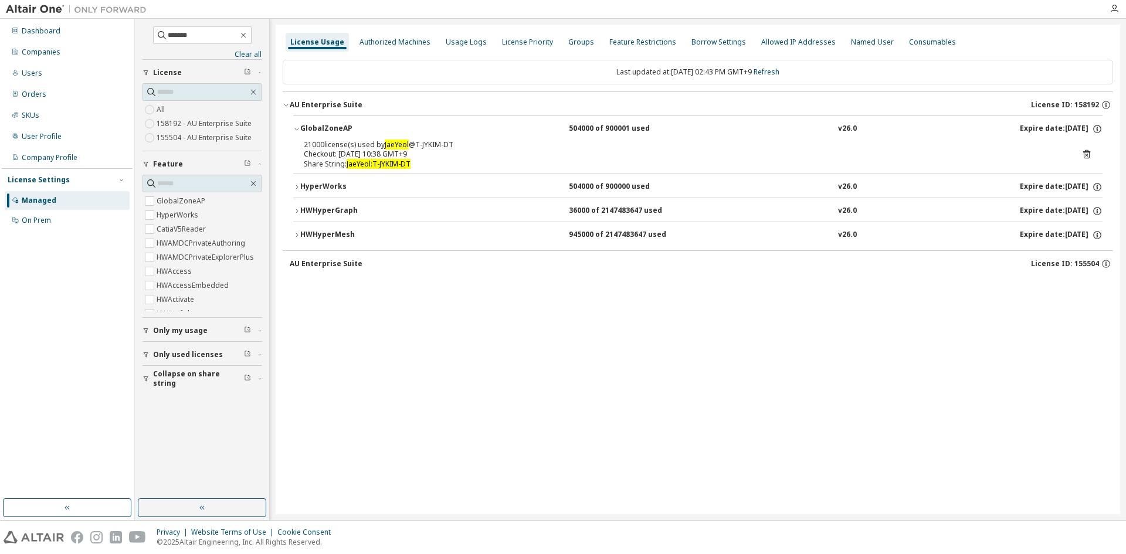
click at [494, 157] on div "Checkout: 2025-09-29 10:38 GMT+9" at bounding box center [684, 153] width 760 height 9
click at [561, 298] on div "License Usage Authorized Machines Usage Logs License Priority Groups Feature Re…" at bounding box center [698, 269] width 844 height 489
click at [457, 41] on div "Usage Logs" at bounding box center [466, 42] width 41 height 9
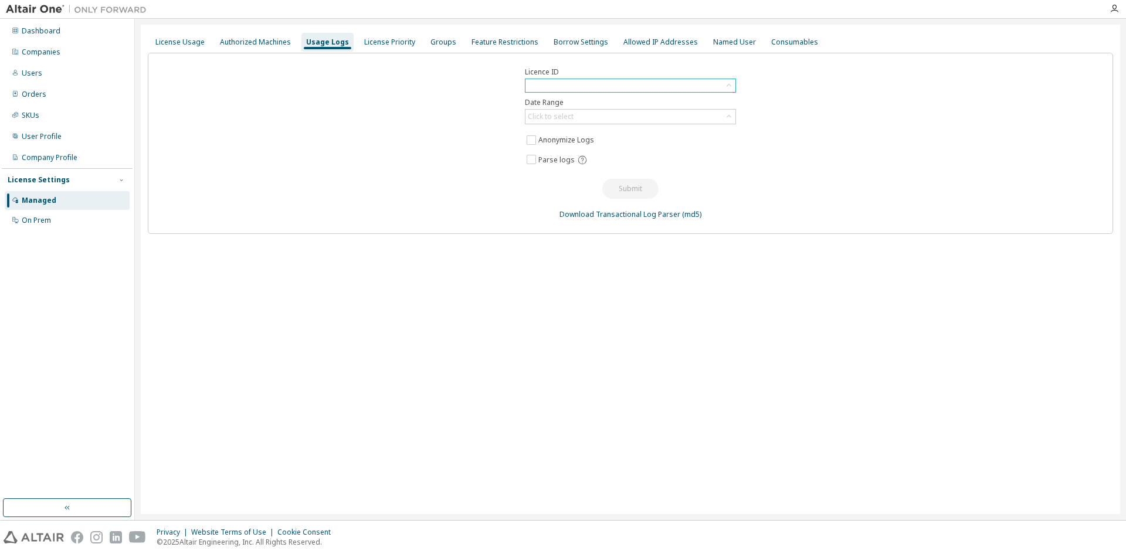
click at [561, 89] on div at bounding box center [630, 85] width 210 height 13
click at [561, 133] on li "158192 - AU Enterprise Suite" at bounding box center [630, 134] width 208 height 15
click at [555, 165] on span "Parse logs" at bounding box center [556, 161] width 36 height 9
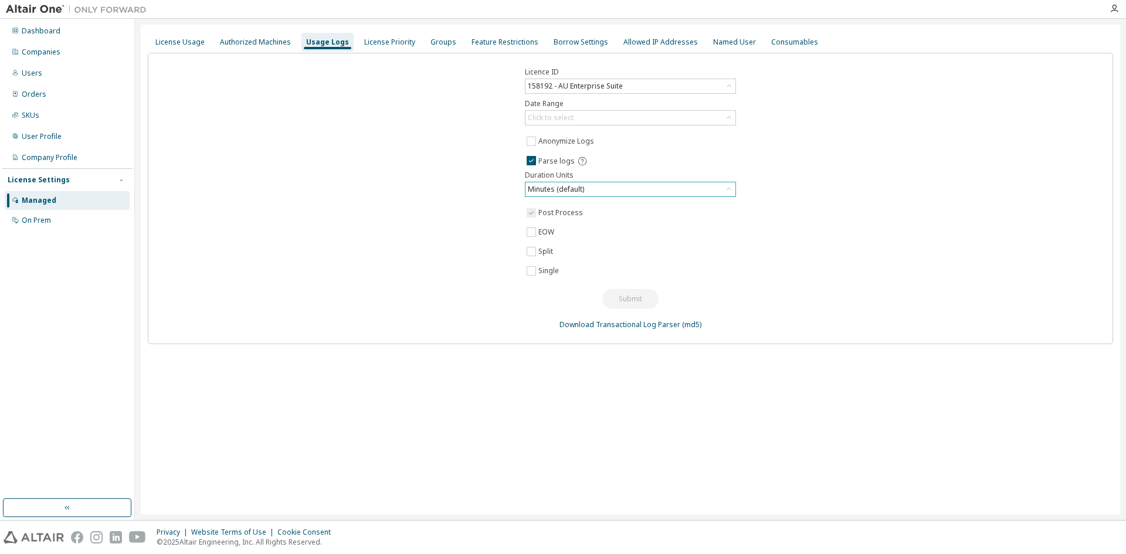
click at [561, 192] on div "Minutes (default)" at bounding box center [630, 189] width 210 height 14
click at [561, 185] on div "Minutes (default)" at bounding box center [630, 189] width 210 height 14
click at [482, 315] on div "Licence ID 158192 - AU Enterprise Suite Date Range Click to select Anonymize Lo…" at bounding box center [630, 198] width 965 height 291
click at [561, 321] on link "Download Transactional Log Parser" at bounding box center [619, 324] width 121 height 10
click at [561, 351] on div "License Usage Authorized Machines Usage Logs License Priority Groups Feature Re…" at bounding box center [630, 269] width 979 height 489
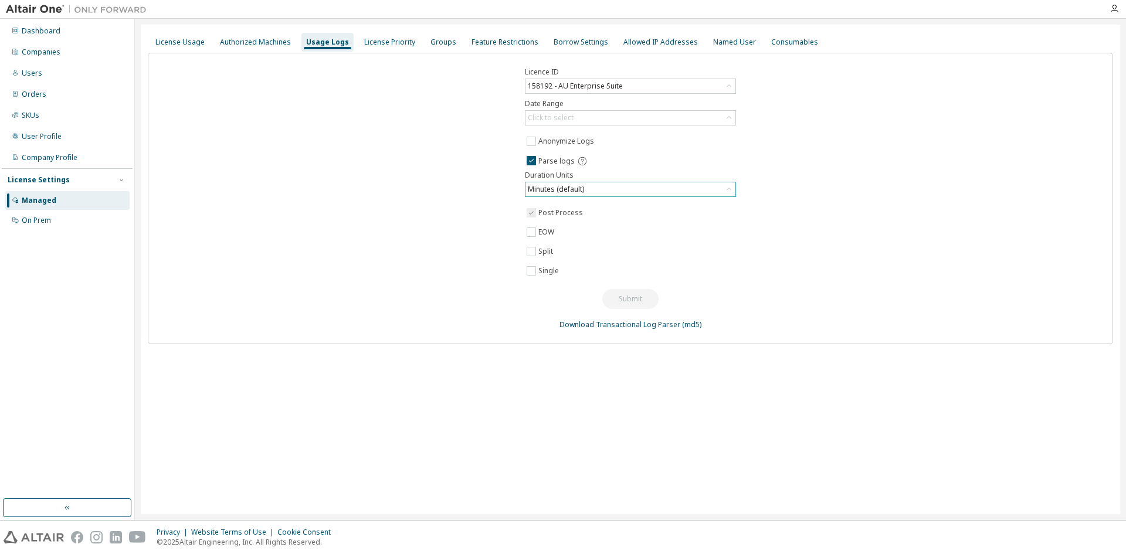
click at [561, 187] on div "Minutes (default)" at bounding box center [630, 189] width 210 height 14
click at [561, 227] on li "Minutes (default)" at bounding box center [630, 222] width 208 height 15
click at [561, 188] on div "Minutes (default)" at bounding box center [630, 189] width 210 height 14
click at [552, 234] on li "Hours" at bounding box center [630, 237] width 208 height 15
click at [561, 193] on div "Hours" at bounding box center [630, 189] width 210 height 14
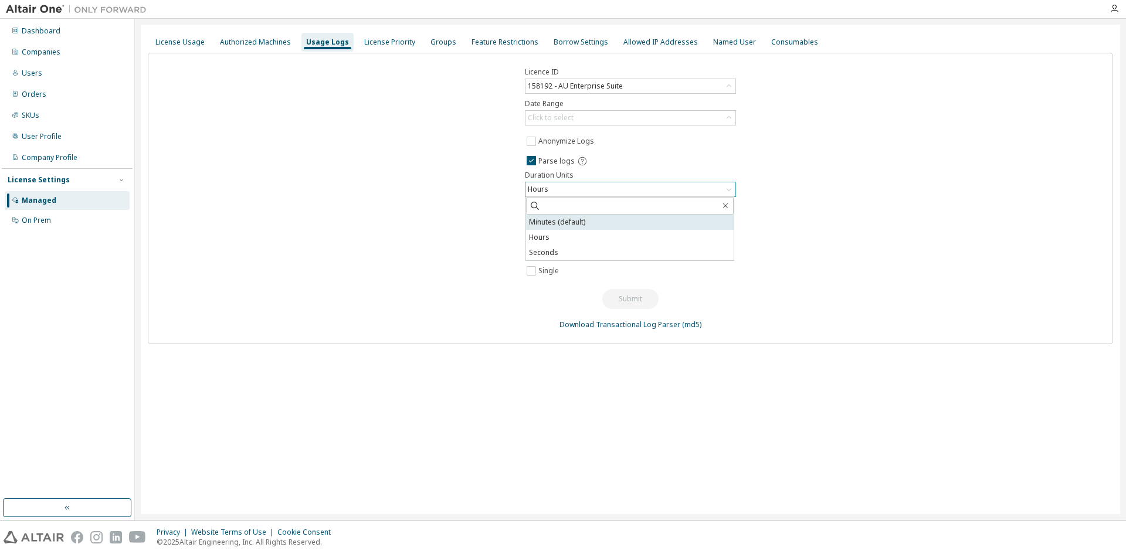
click at [561, 223] on li "Minutes (default)" at bounding box center [630, 222] width 208 height 15
click at [561, 329] on div "Licence ID 158192 - AU Enterprise Suite Date Range Click to select Anonymize Lo…" at bounding box center [630, 198] width 965 height 291
click at [412, 315] on div "Licence ID 158192 - AU Enterprise Suite Date Range Click to select Anonymize Lo…" at bounding box center [630, 198] width 965 height 291
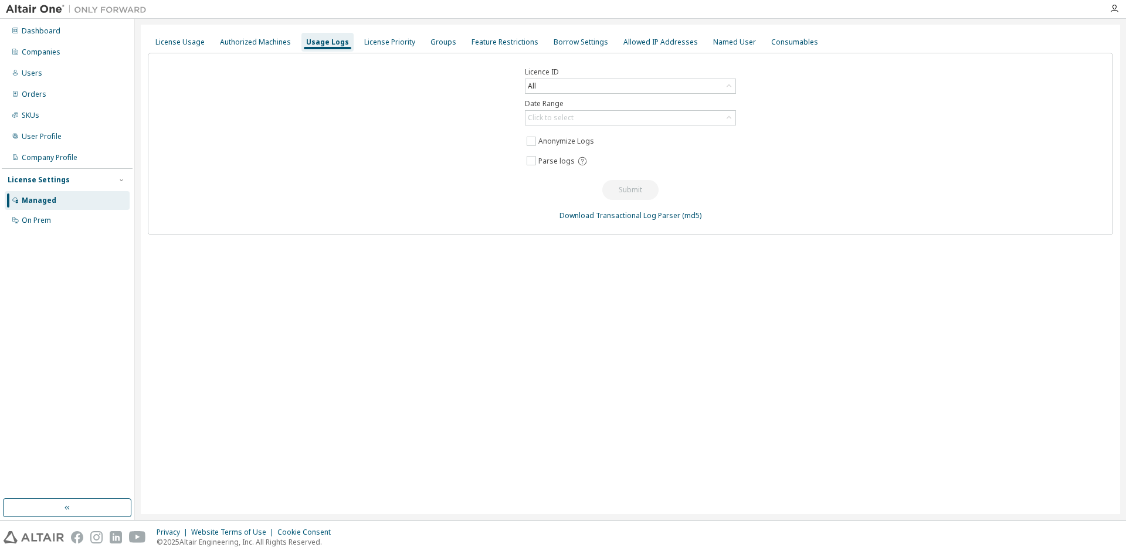
click at [1115, 14] on div at bounding box center [1113, 9] width 23 height 18
click at [1116, 11] on icon "button" at bounding box center [1113, 8] width 9 height 9
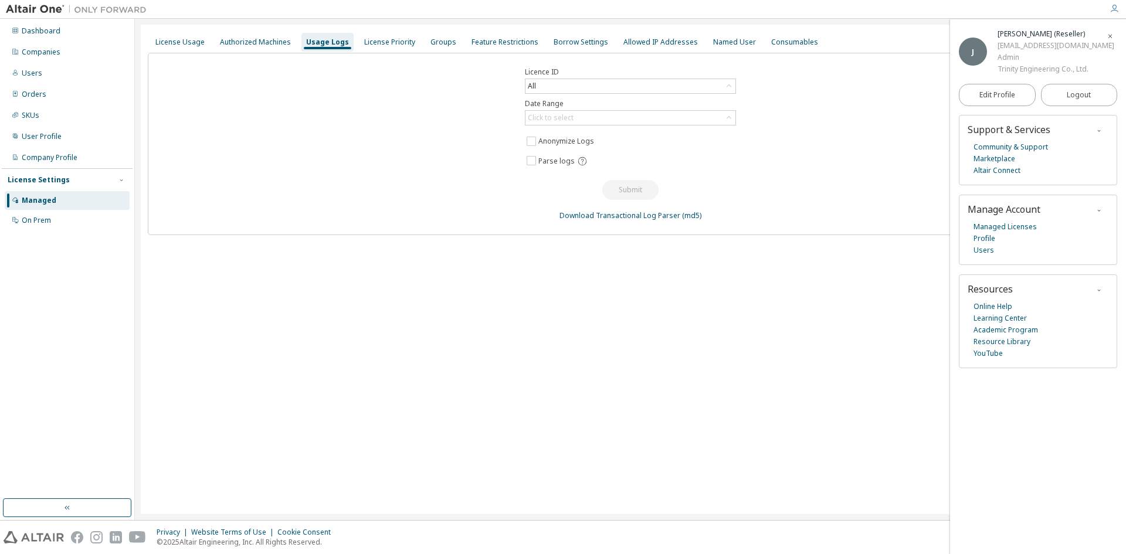
click at [1116, 8] on icon "button" at bounding box center [1113, 8] width 9 height 9
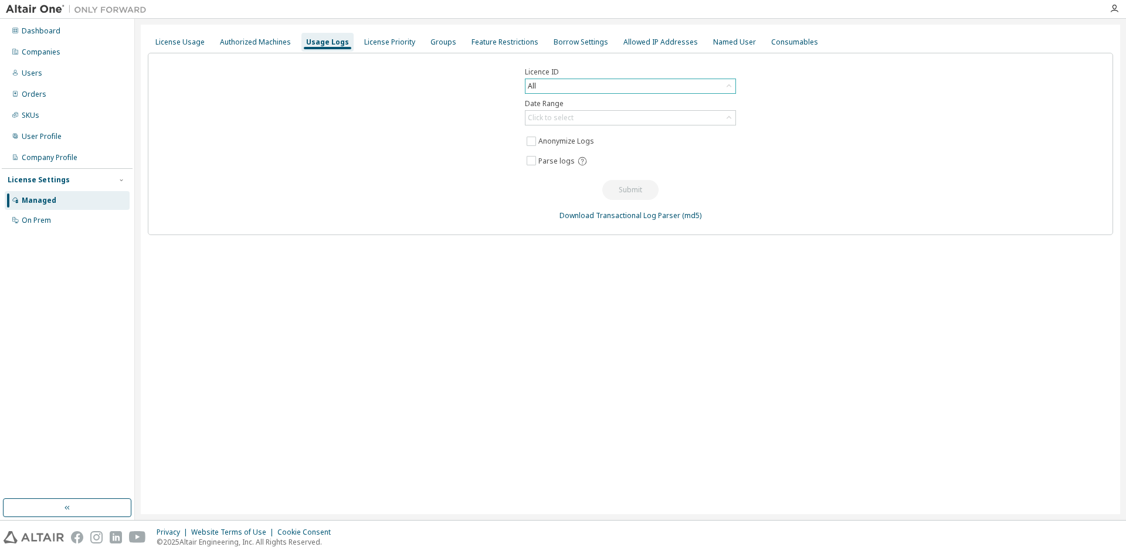
click at [559, 90] on div "All" at bounding box center [630, 86] width 210 height 14
click at [563, 134] on li "158192 - AU Enterprise Suite" at bounding box center [630, 134] width 208 height 15
click at [434, 213] on div "Licence ID 158192 - AU Enterprise Suite Date Range Click to select Anonymize Lo…" at bounding box center [630, 144] width 965 height 182
click at [386, 321] on div "Licence ID 158192 - AU Enterprise Suite Date Range Click to select Anonymize Lo…" at bounding box center [630, 198] width 965 height 291
